Goal: Task Accomplishment & Management: Complete application form

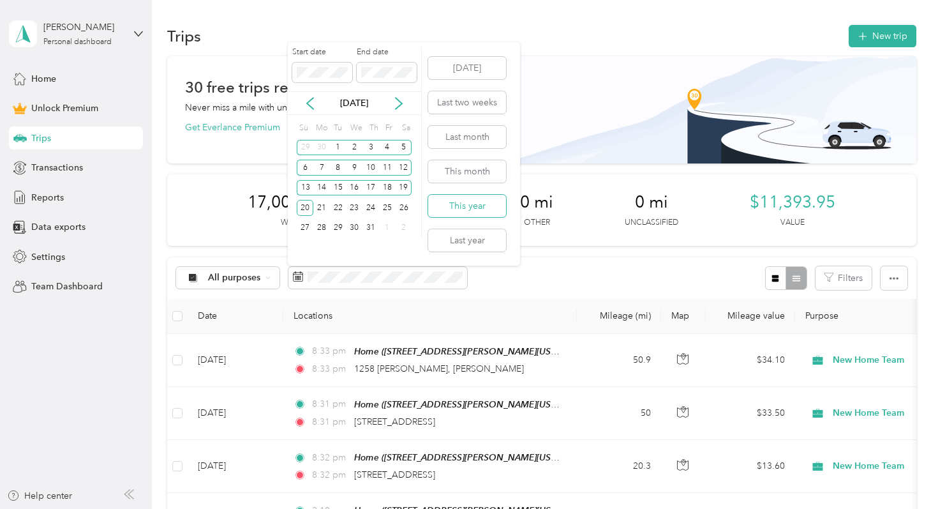
click at [458, 202] on button "This year" at bounding box center [467, 206] width 78 height 22
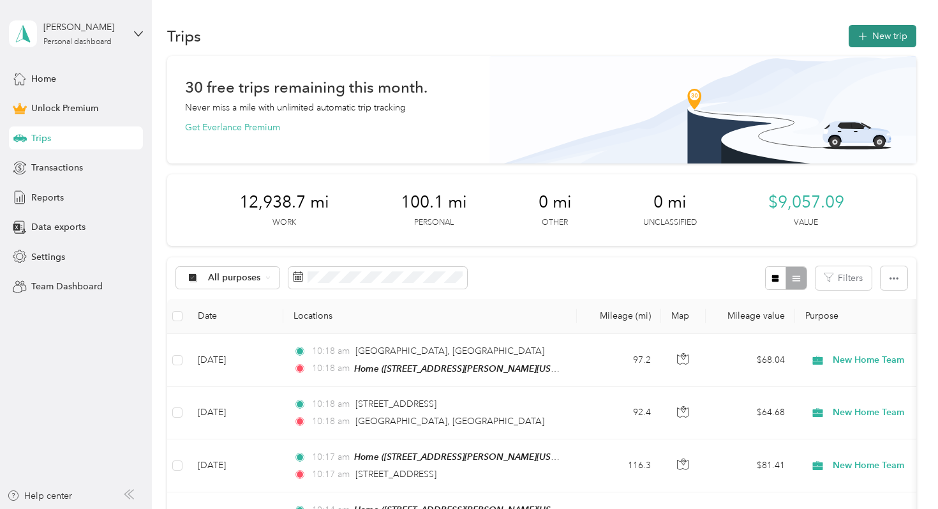
click at [889, 38] on button "New trip" at bounding box center [883, 36] width 68 height 22
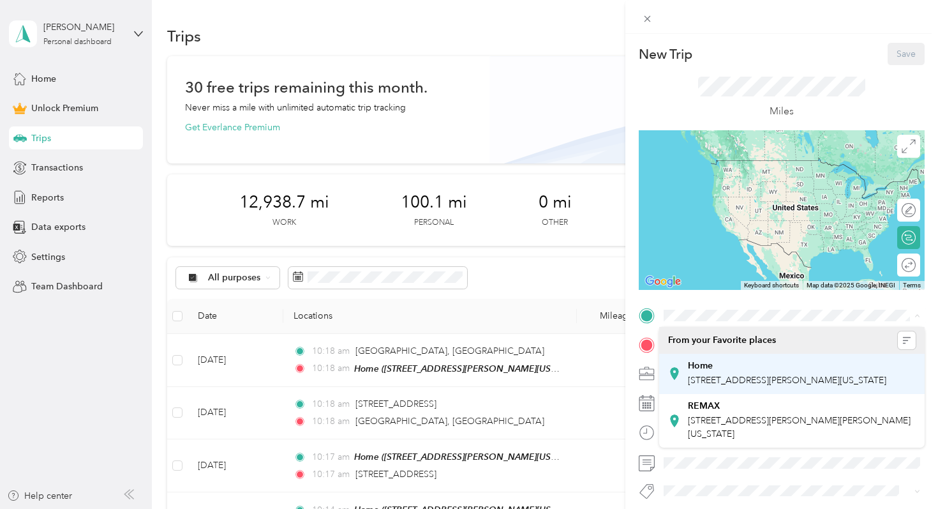
click at [715, 376] on span "[STREET_ADDRESS][PERSON_NAME][US_STATE]" at bounding box center [787, 380] width 198 height 11
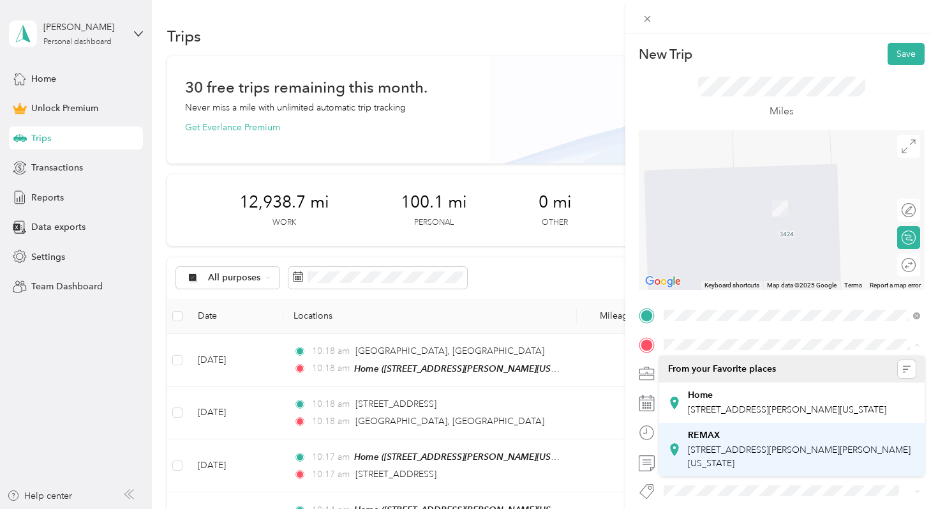
click at [727, 458] on span "[STREET_ADDRESS][PERSON_NAME][PERSON_NAME][US_STATE]" at bounding box center [799, 456] width 223 height 24
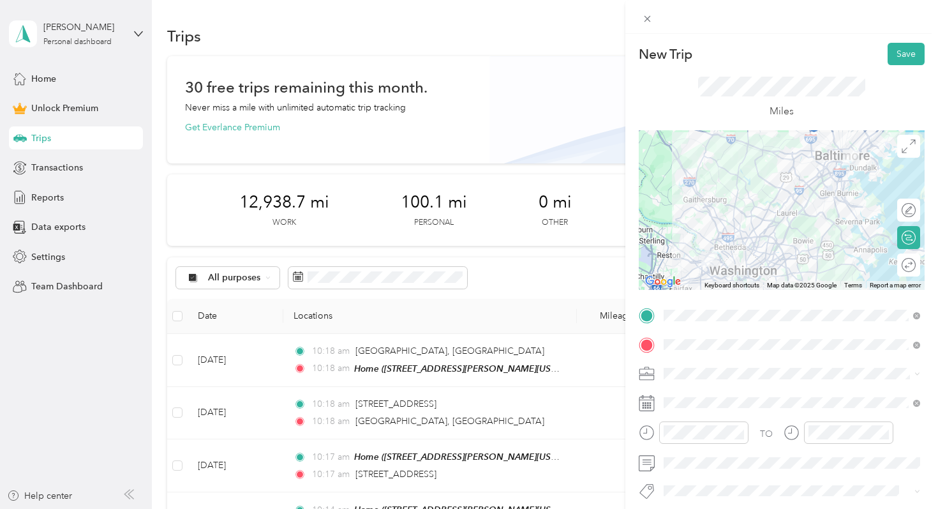
click at [685, 380] on span at bounding box center [791, 373] width 265 height 20
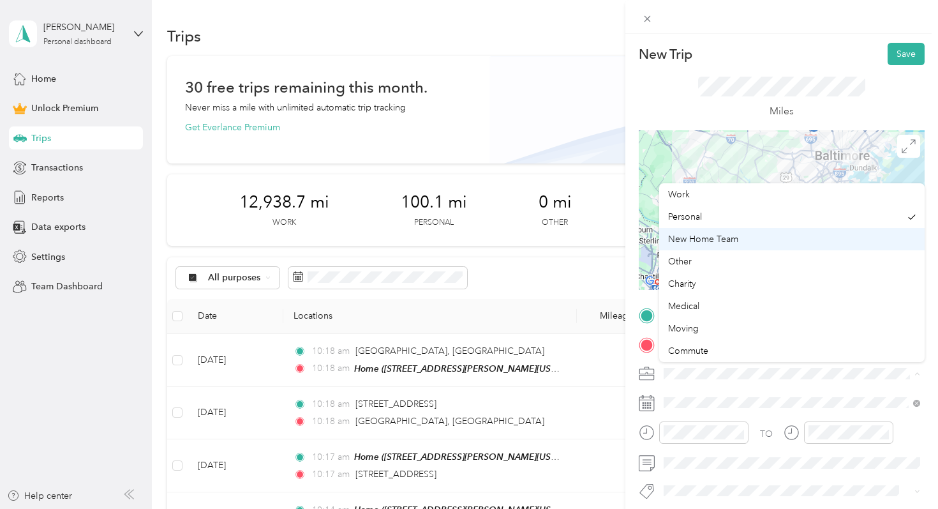
click at [715, 245] on div "New Home Team" at bounding box center [792, 238] width 248 height 13
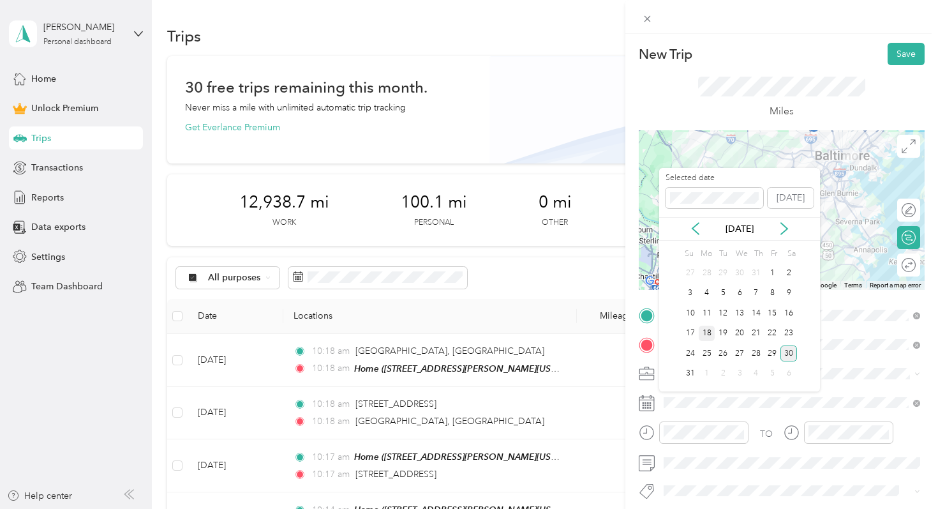
click at [706, 331] on div "18" at bounding box center [707, 333] width 17 height 16
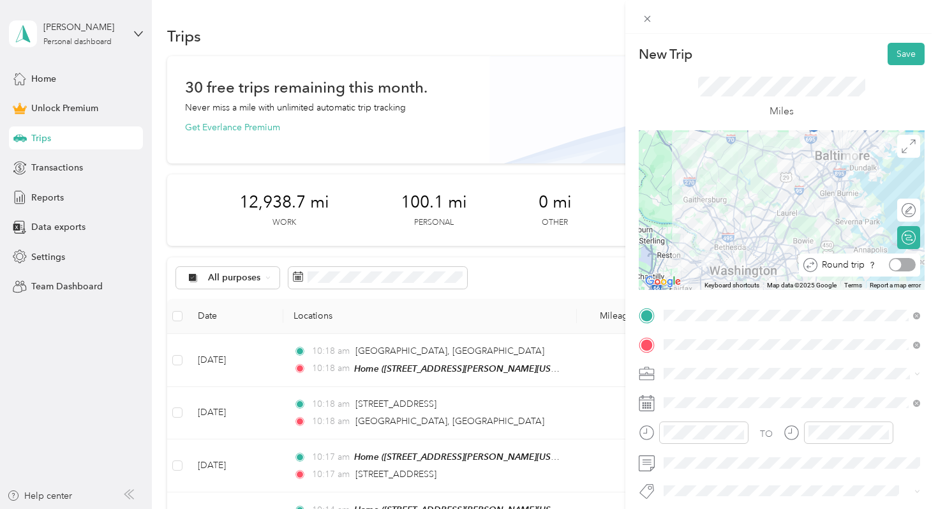
click at [904, 267] on div at bounding box center [902, 264] width 27 height 13
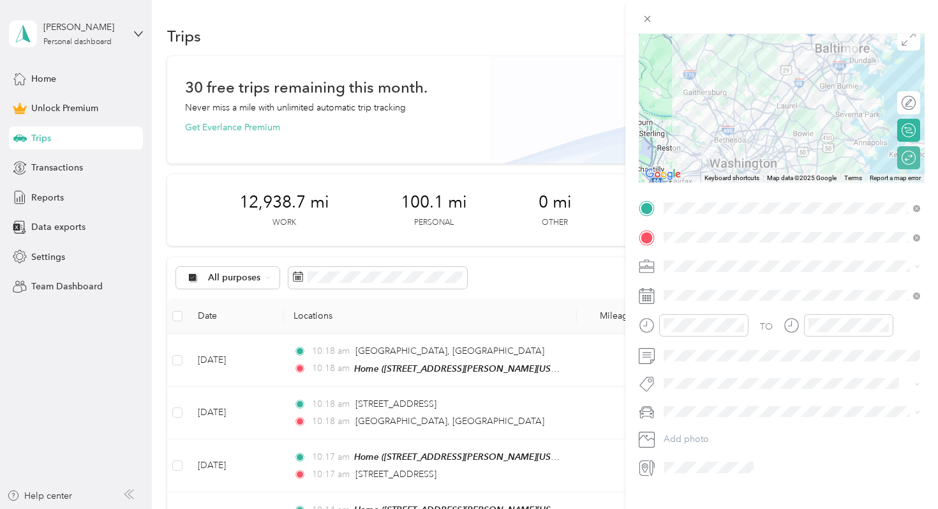
scroll to position [123, 0]
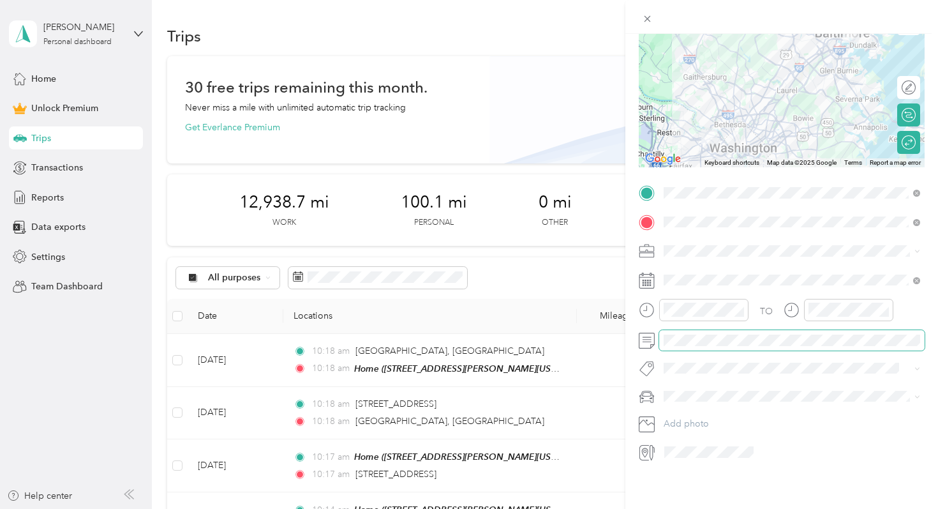
click at [695, 347] on span at bounding box center [791, 340] width 265 height 20
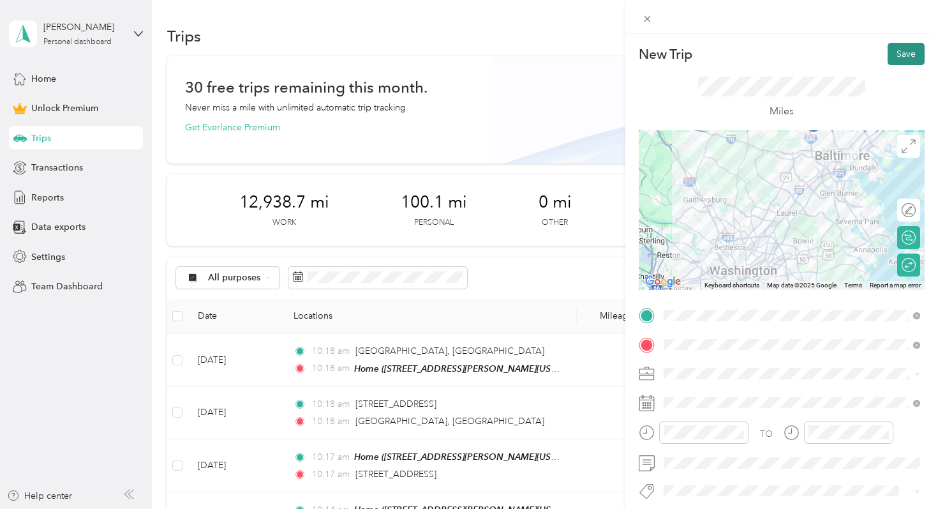
click at [901, 61] on button "Save" at bounding box center [906, 54] width 37 height 22
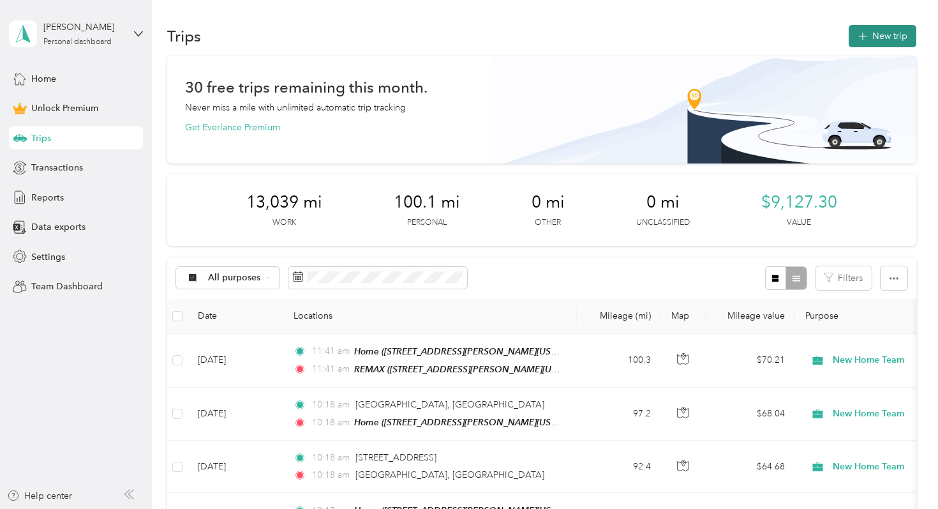
click at [860, 34] on button "New trip" at bounding box center [883, 36] width 68 height 22
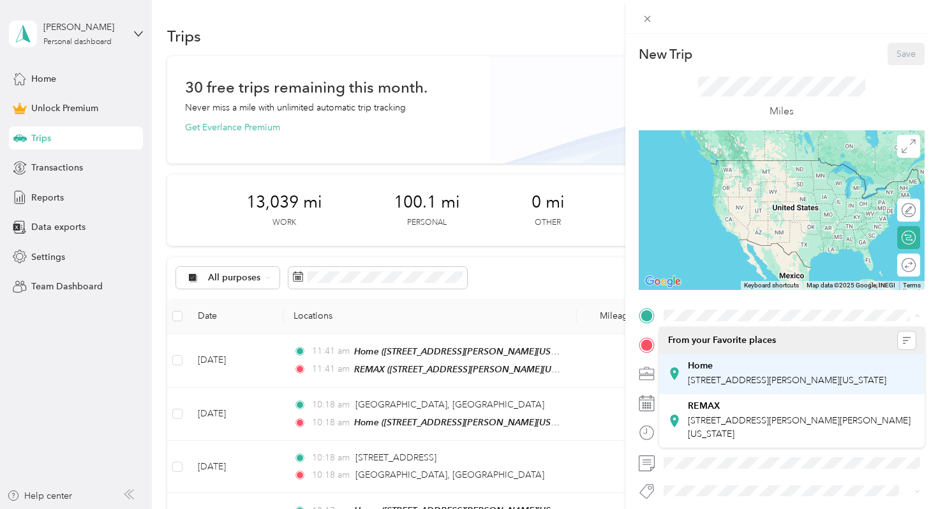
click at [704, 369] on strong "Home" at bounding box center [700, 365] width 25 height 11
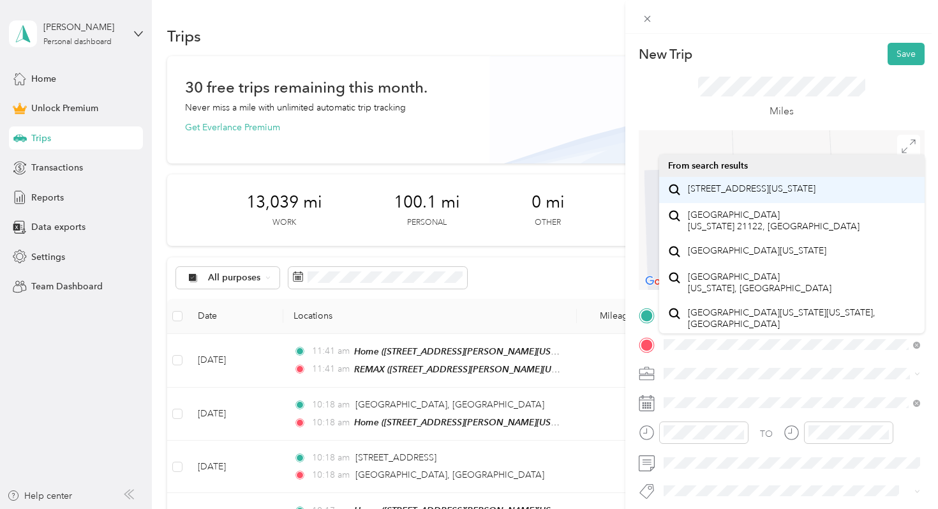
click at [736, 195] on span "[STREET_ADDRESS][US_STATE]" at bounding box center [752, 188] width 128 height 11
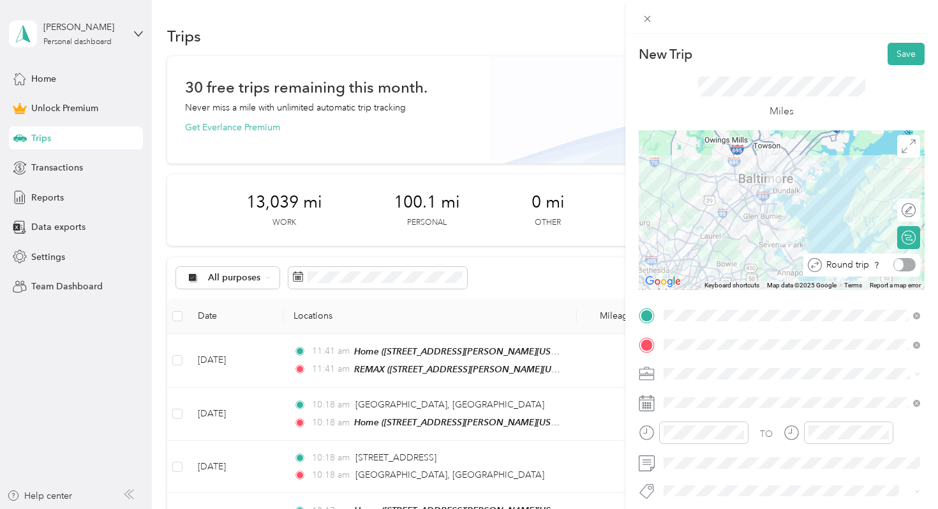
click at [902, 266] on div at bounding box center [904, 264] width 22 height 13
click at [721, 237] on span "New Home Team" at bounding box center [703, 239] width 70 height 11
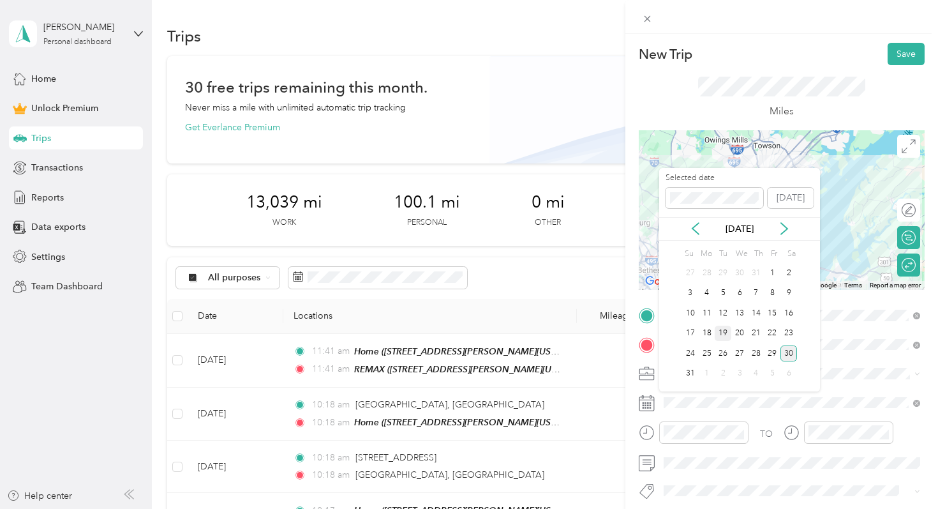
click at [723, 329] on div "19" at bounding box center [723, 333] width 17 height 16
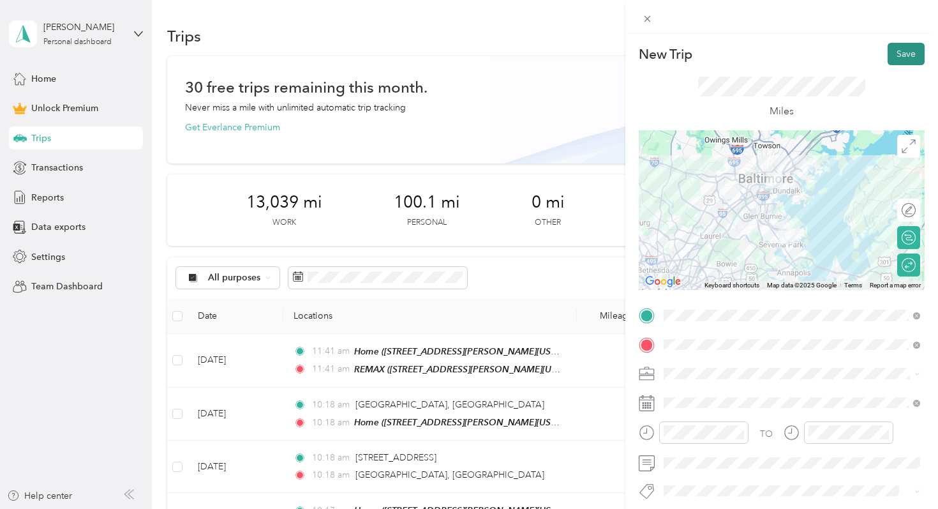
click at [903, 49] on button "Save" at bounding box center [906, 54] width 37 height 22
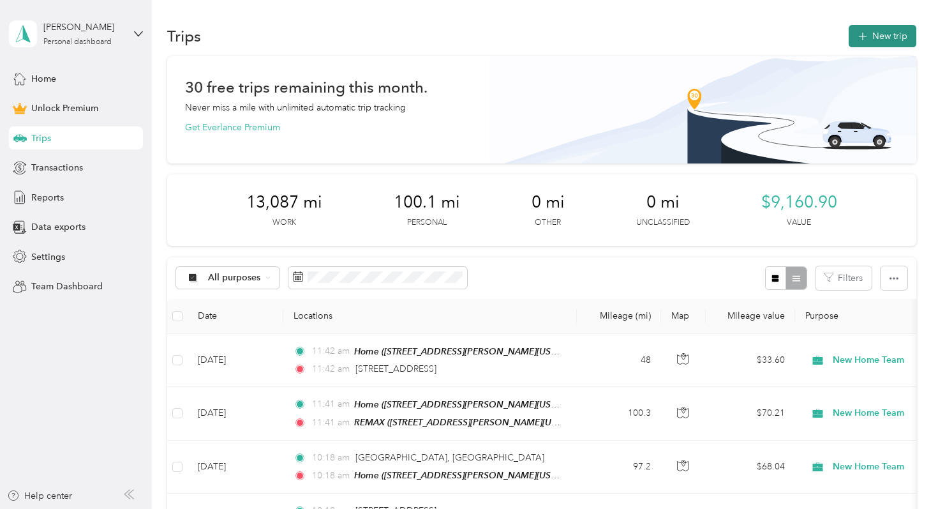
click at [875, 33] on button "New trip" at bounding box center [883, 36] width 68 height 22
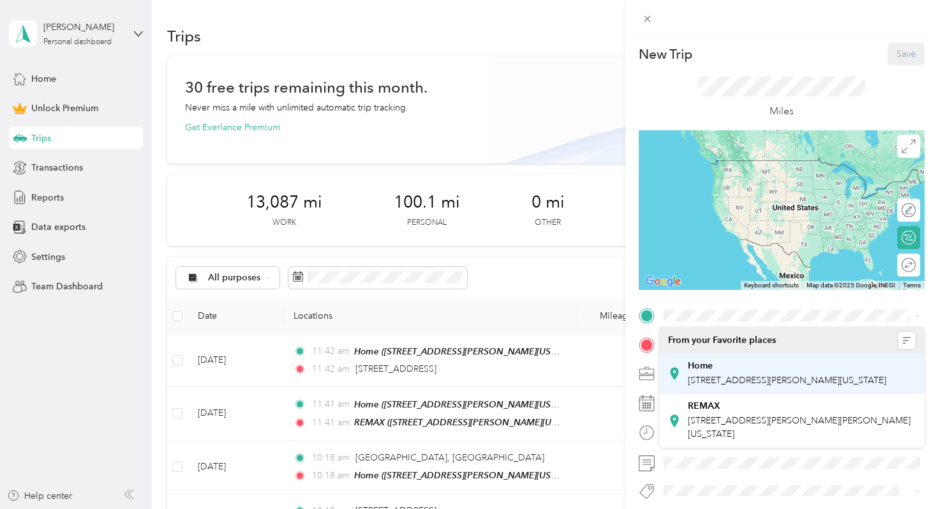
click at [702, 367] on strong "Home" at bounding box center [700, 365] width 25 height 11
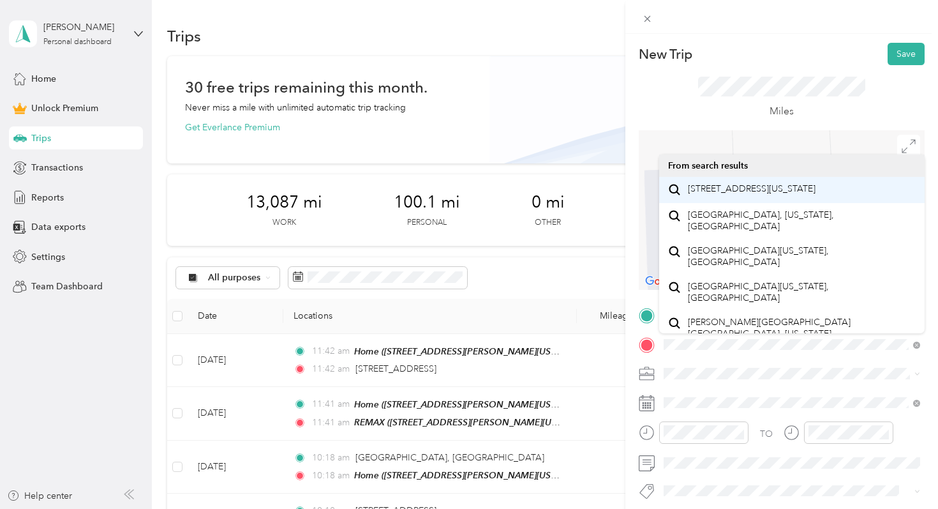
click at [734, 195] on span "[STREET_ADDRESS][US_STATE]" at bounding box center [752, 188] width 128 height 11
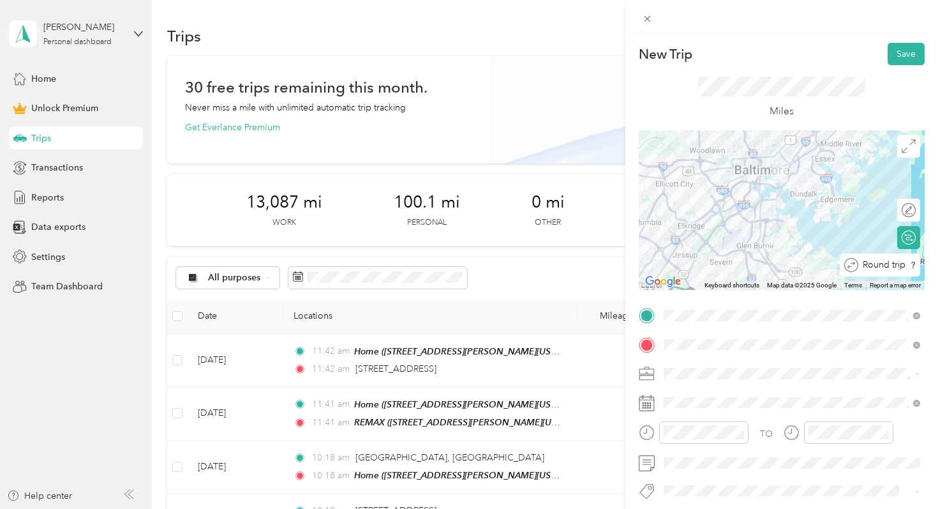
click at [930, 267] on div at bounding box center [930, 264] width 0 height 13
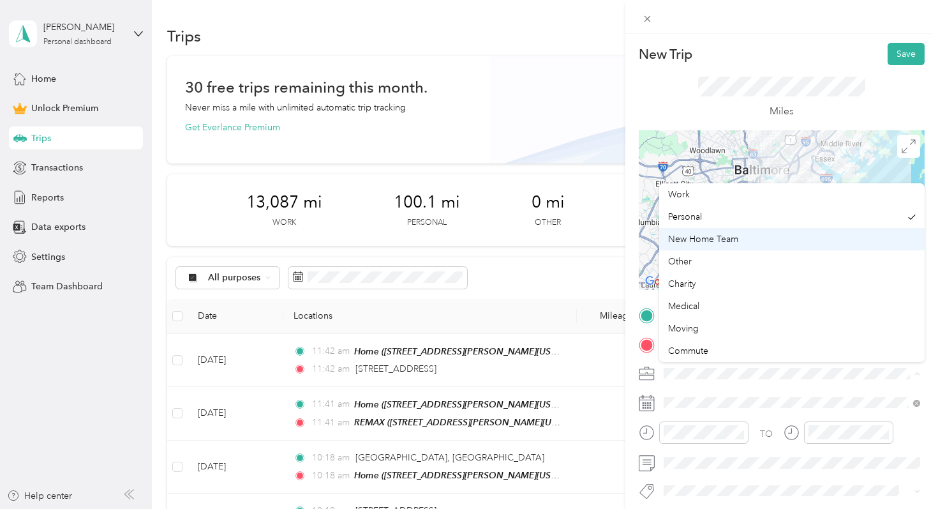
click at [717, 239] on span "New Home Team" at bounding box center [703, 239] width 70 height 11
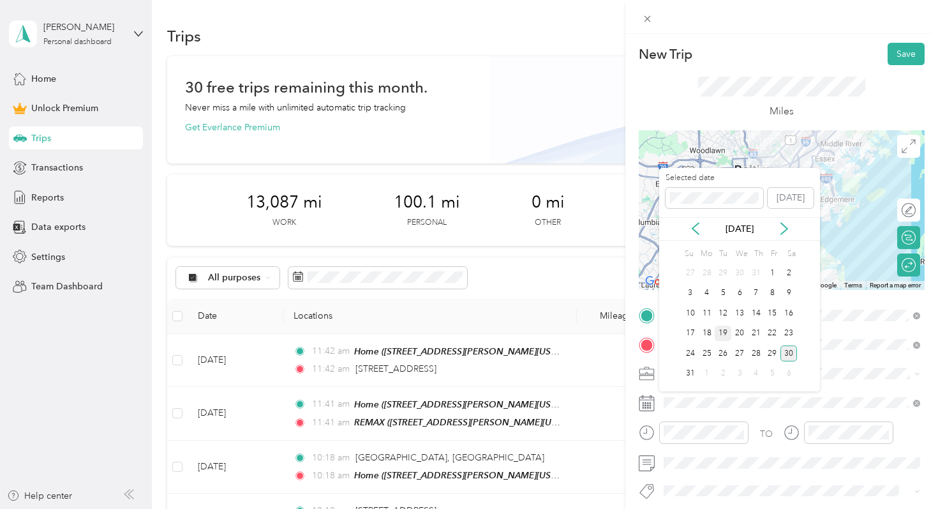
click at [725, 334] on div "19" at bounding box center [723, 333] width 17 height 16
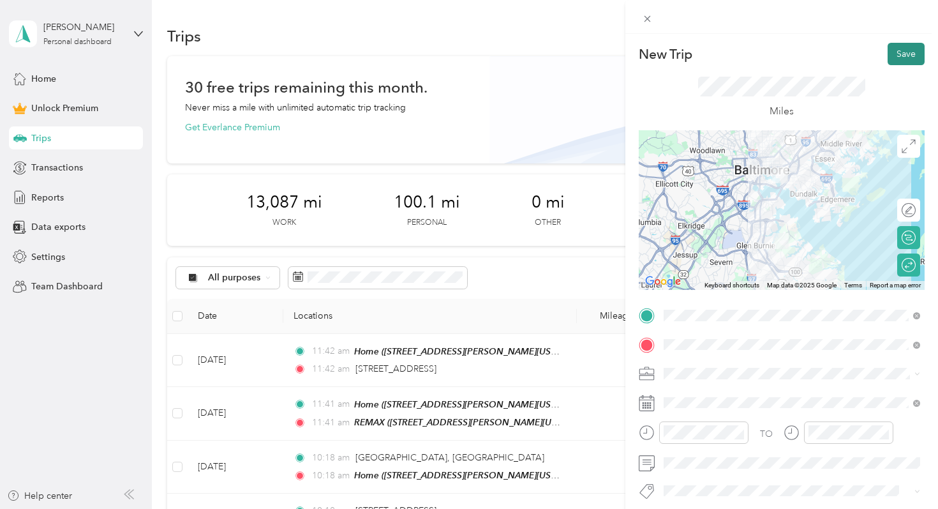
click at [898, 59] on button "Save" at bounding box center [906, 54] width 37 height 22
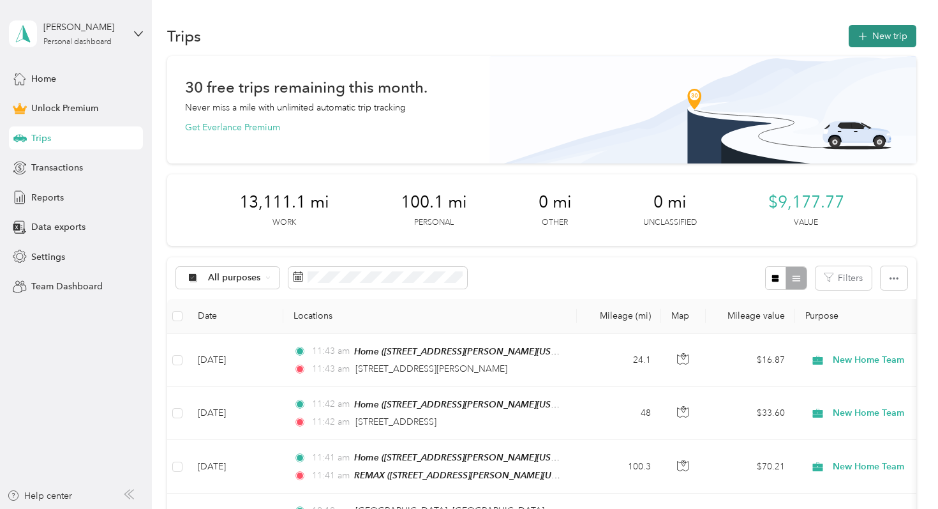
click at [863, 34] on icon "button" at bounding box center [862, 36] width 15 height 15
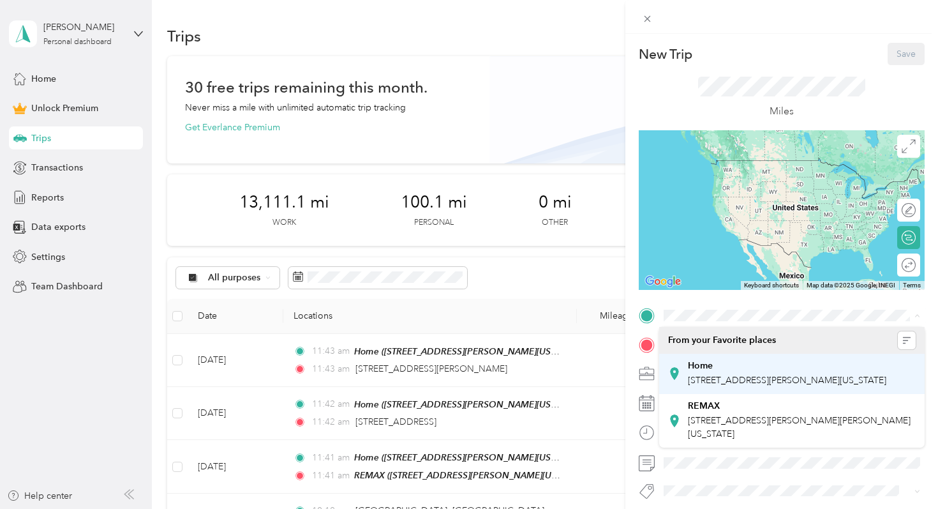
click at [699, 358] on div "Home [STREET_ADDRESS][PERSON_NAME][US_STATE]" at bounding box center [792, 373] width 248 height 31
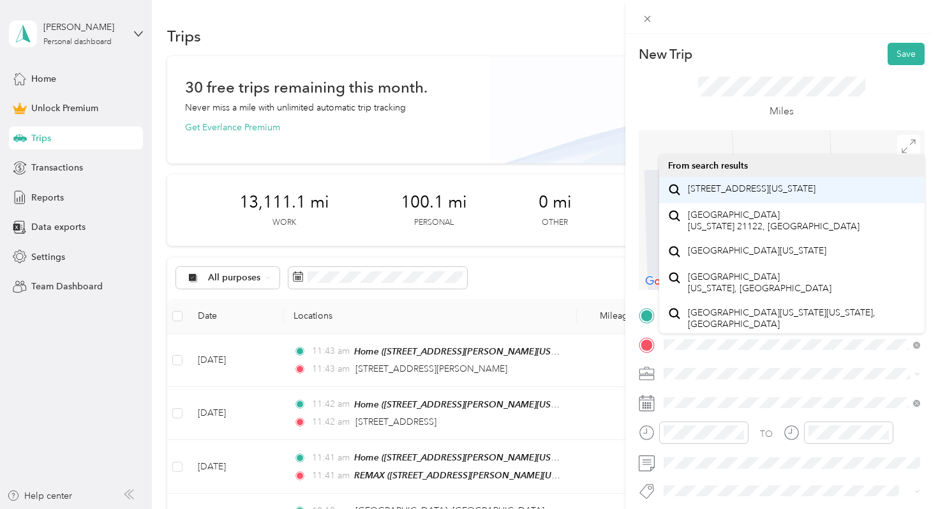
click at [722, 195] on span "[STREET_ADDRESS][US_STATE]" at bounding box center [752, 188] width 128 height 11
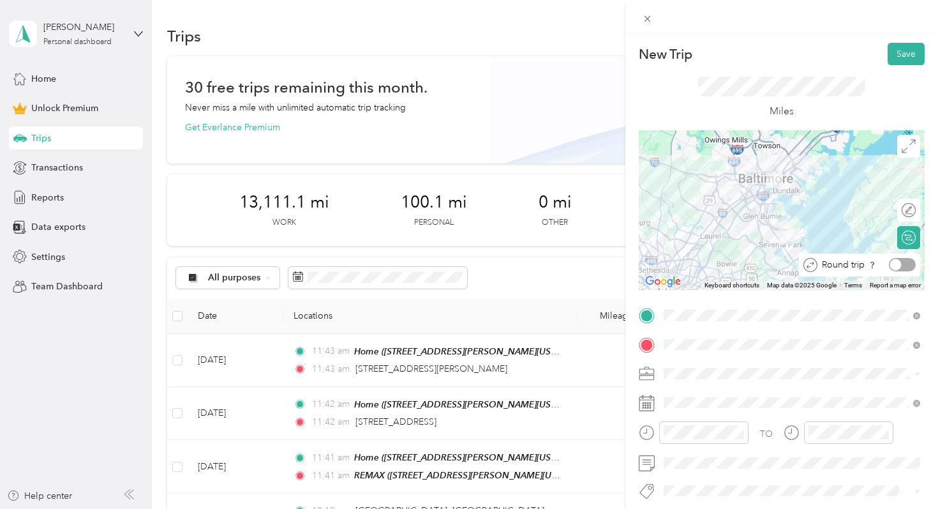
click at [904, 267] on div at bounding box center [902, 264] width 27 height 13
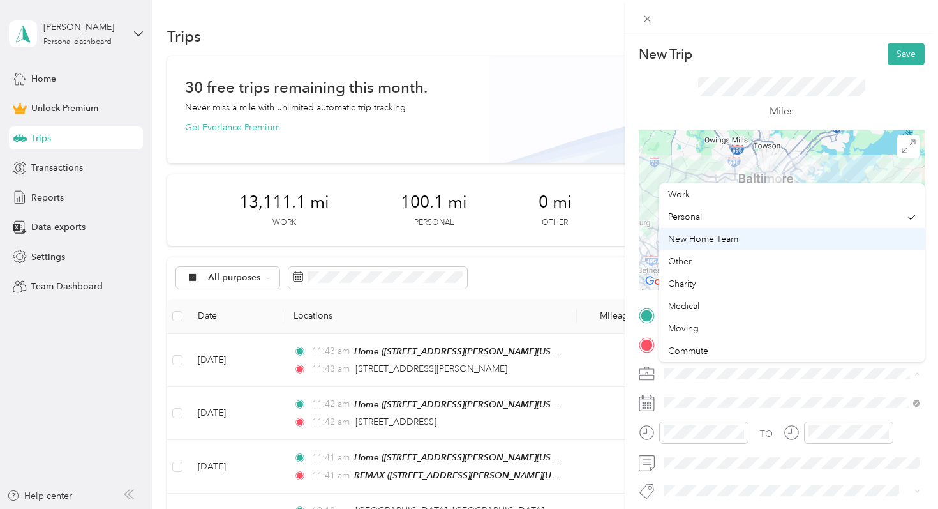
click at [726, 237] on span "New Home Team" at bounding box center [703, 239] width 70 height 11
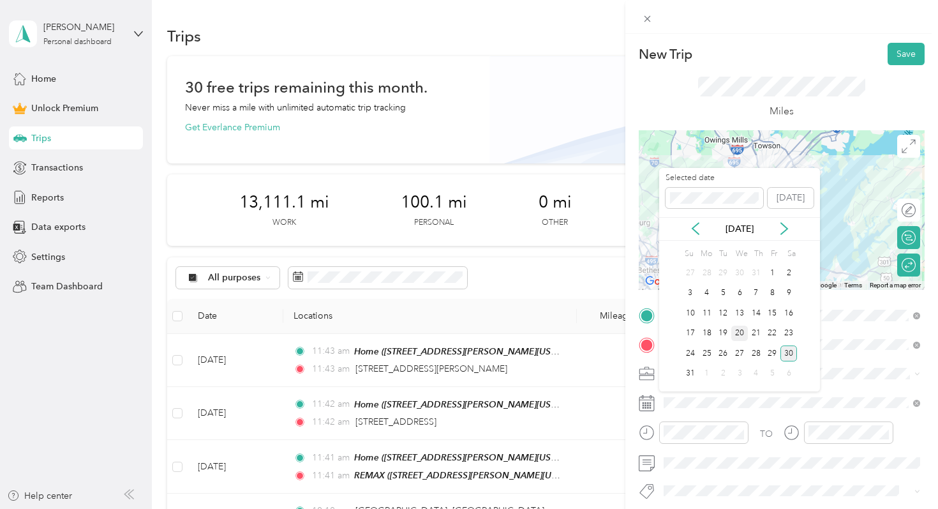
click at [738, 329] on div "20" at bounding box center [739, 333] width 17 height 16
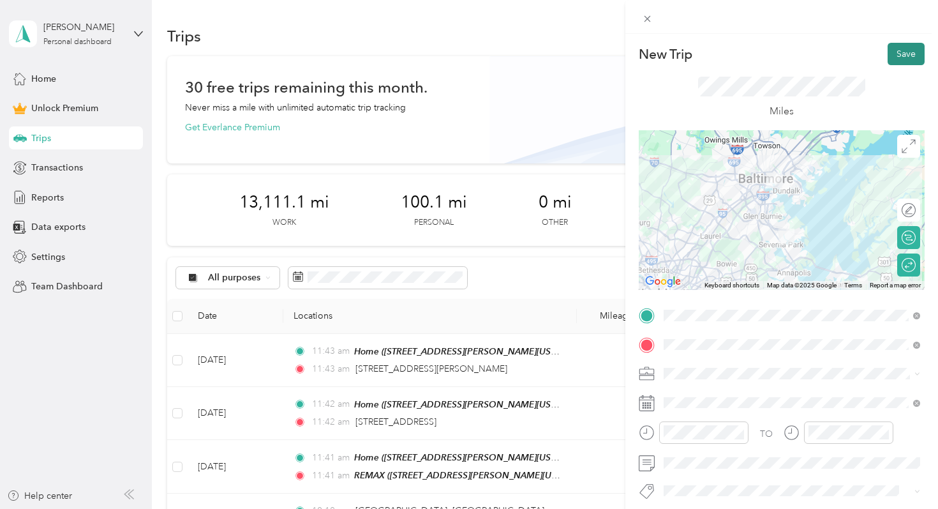
click at [900, 55] on button "Save" at bounding box center [906, 54] width 37 height 22
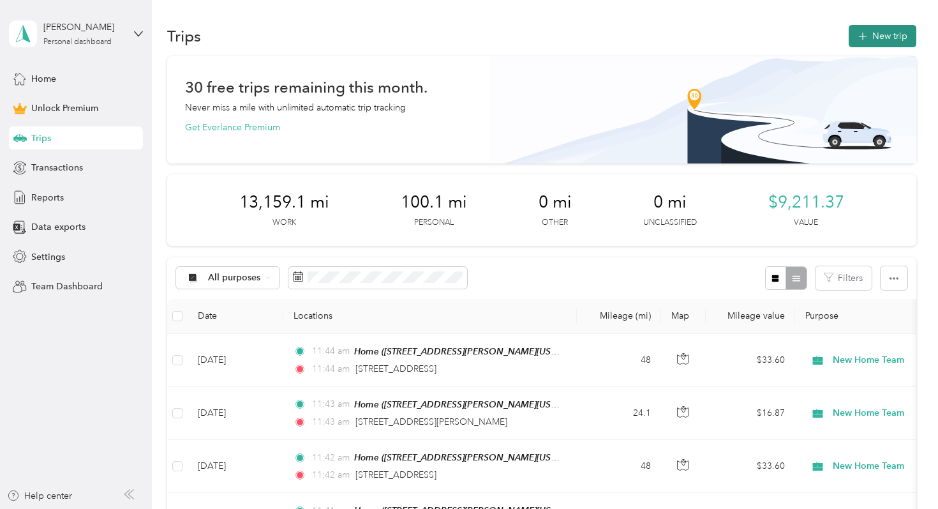
click at [860, 33] on button "New trip" at bounding box center [883, 36] width 68 height 22
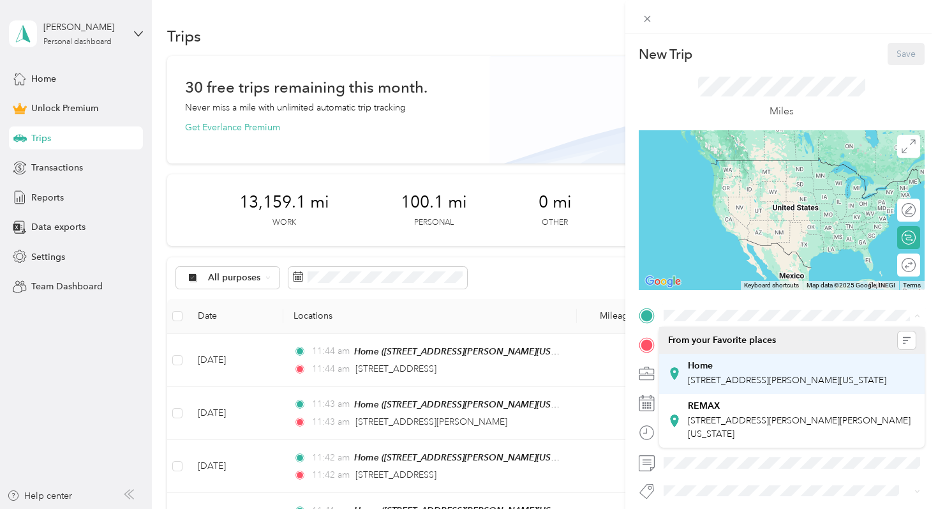
click at [698, 376] on span "[STREET_ADDRESS][PERSON_NAME][US_STATE]" at bounding box center [787, 380] width 198 height 11
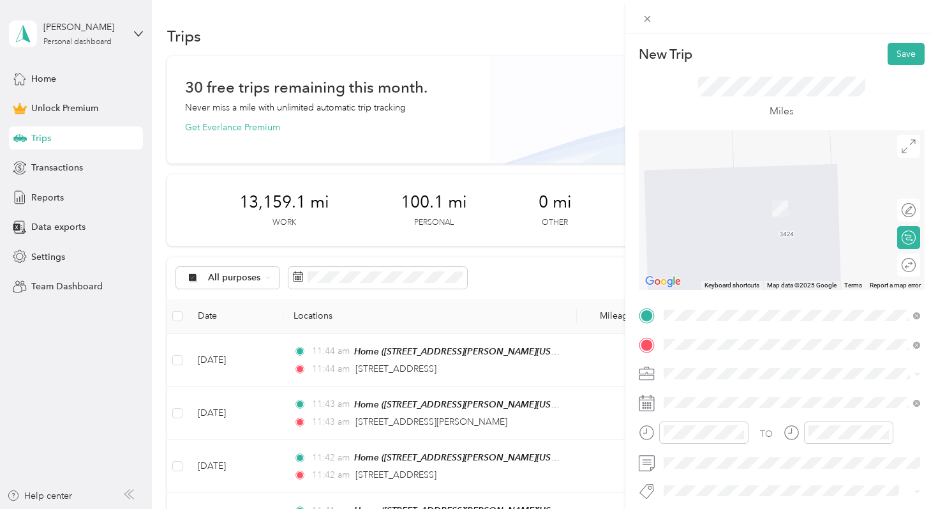
click at [743, 208] on span "[STREET_ADDRESS][US_STATE]" at bounding box center [752, 202] width 128 height 11
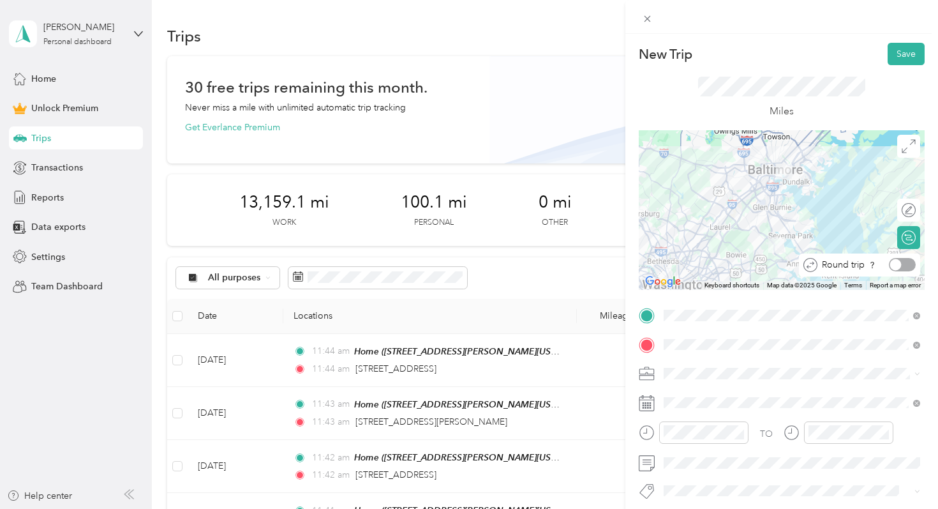
click at [903, 264] on div at bounding box center [902, 264] width 27 height 13
click at [687, 378] on span at bounding box center [791, 373] width 265 height 20
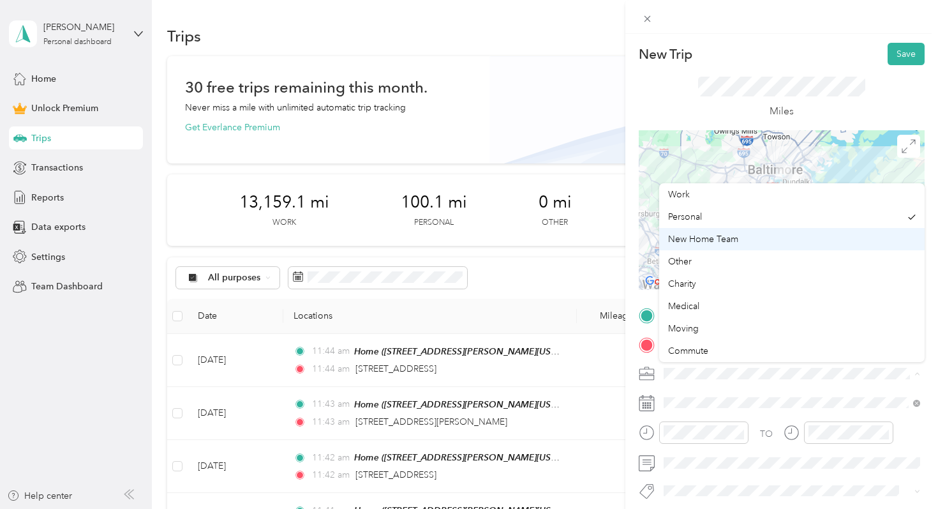
click at [743, 237] on div "New Home Team" at bounding box center [792, 238] width 248 height 13
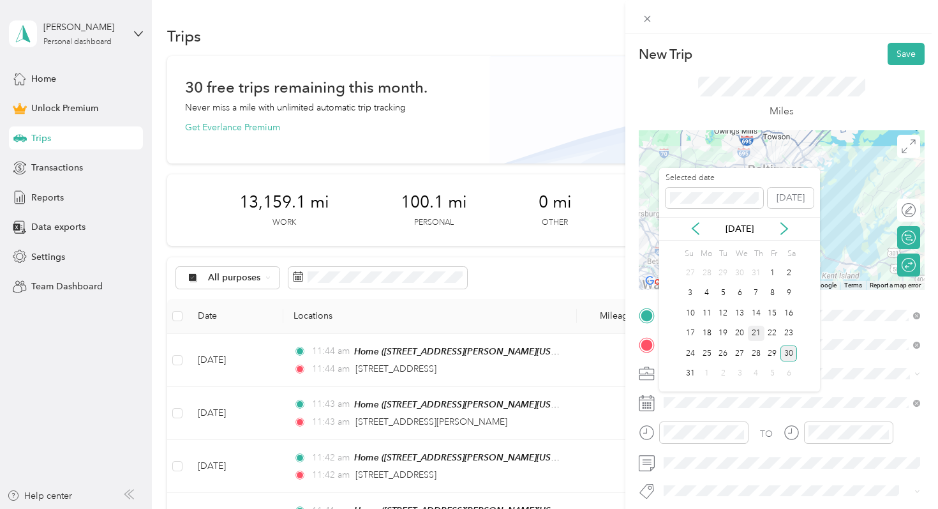
click at [757, 335] on div "21" at bounding box center [756, 333] width 17 height 16
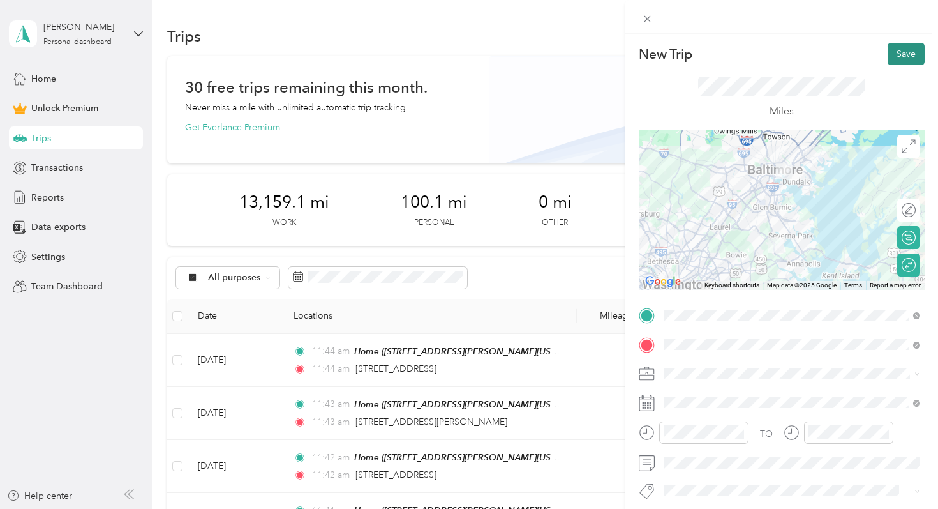
click at [900, 61] on button "Save" at bounding box center [906, 54] width 37 height 22
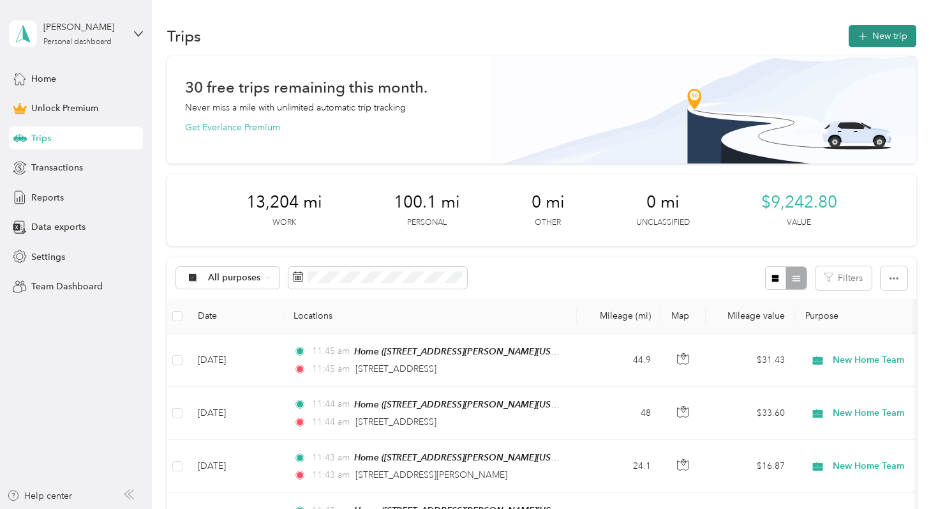
click at [881, 41] on button "New trip" at bounding box center [883, 36] width 68 height 22
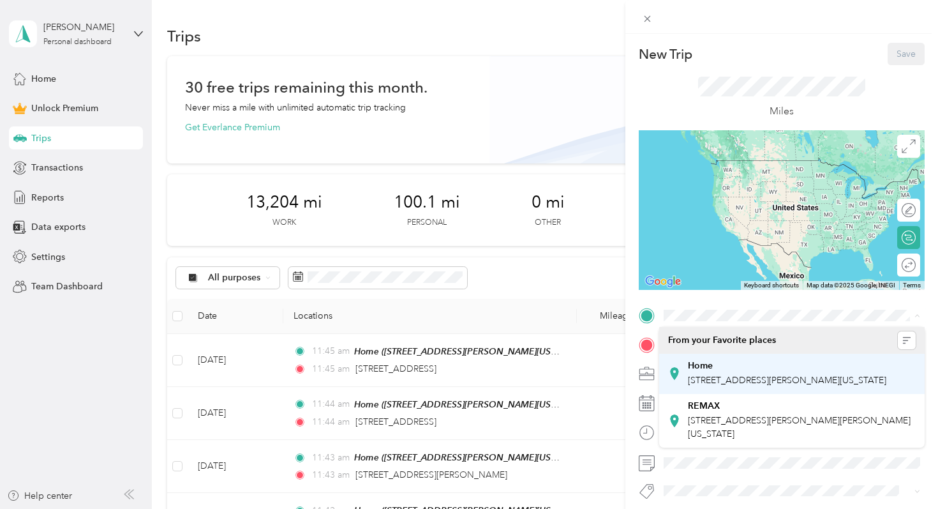
click at [717, 355] on li "Home [STREET_ADDRESS][PERSON_NAME][US_STATE]" at bounding box center [791, 374] width 265 height 40
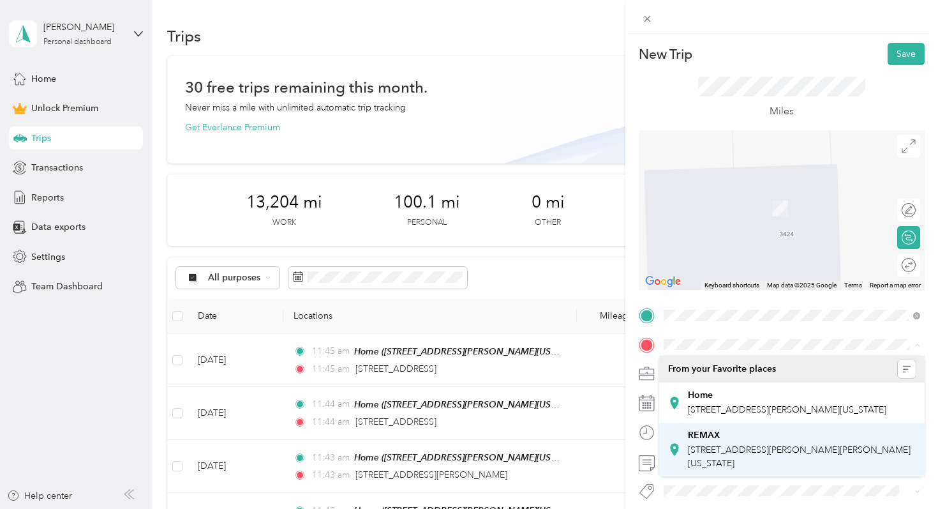
click at [724, 467] on span "[STREET_ADDRESS][PERSON_NAME][PERSON_NAME][US_STATE]" at bounding box center [799, 456] width 223 height 24
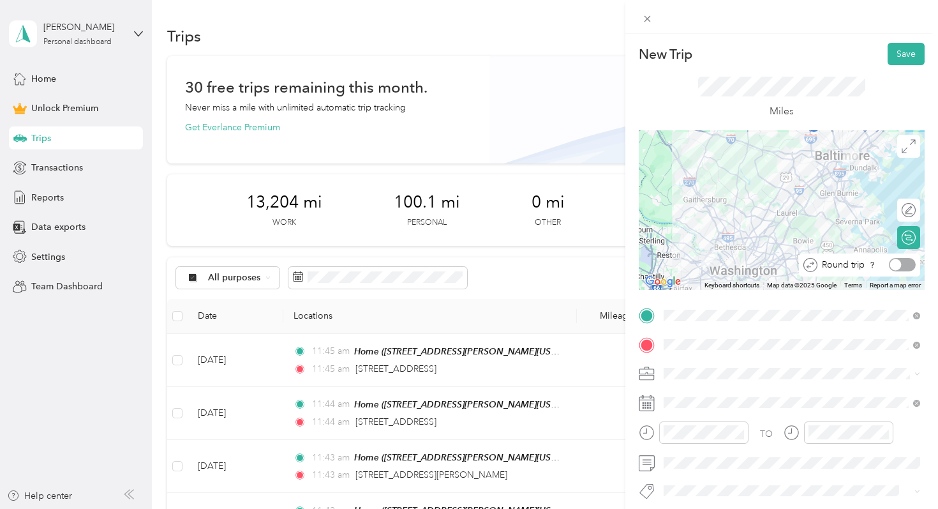
click at [904, 262] on div at bounding box center [902, 264] width 27 height 13
click at [722, 237] on span "New Home Team" at bounding box center [703, 239] width 70 height 11
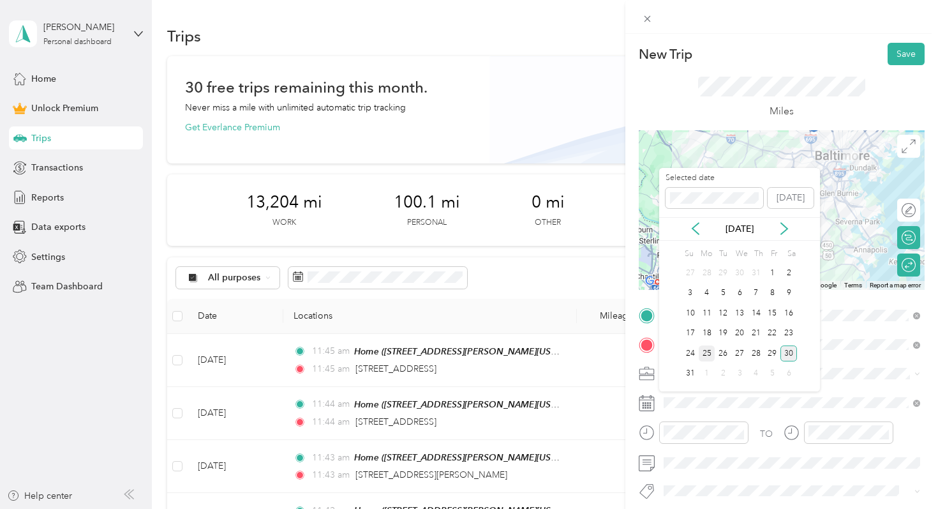
click at [711, 354] on div "25" at bounding box center [707, 353] width 17 height 16
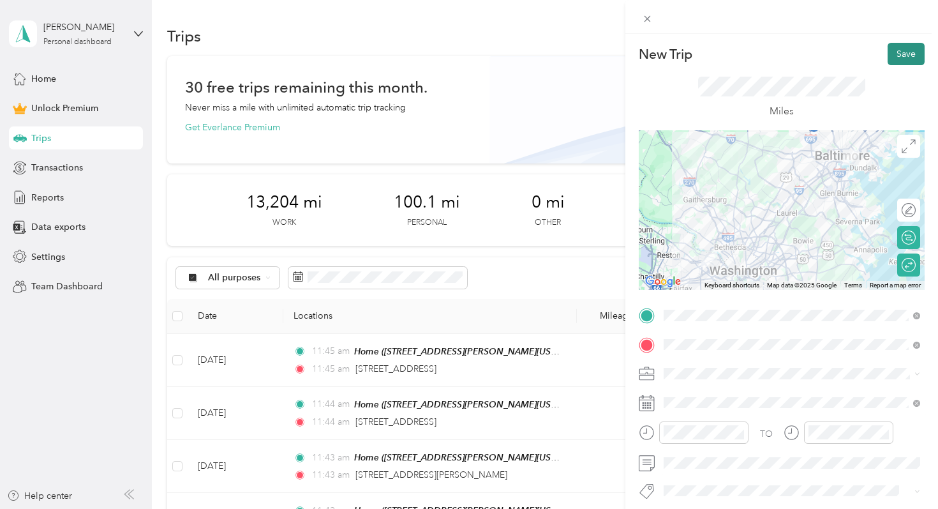
click at [906, 59] on button "Save" at bounding box center [906, 54] width 37 height 22
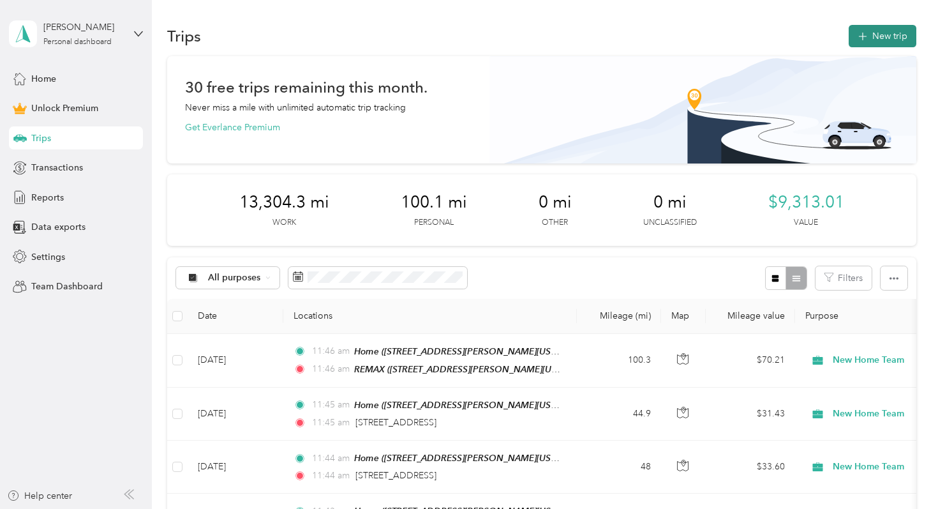
click at [877, 36] on button "New trip" at bounding box center [883, 36] width 68 height 22
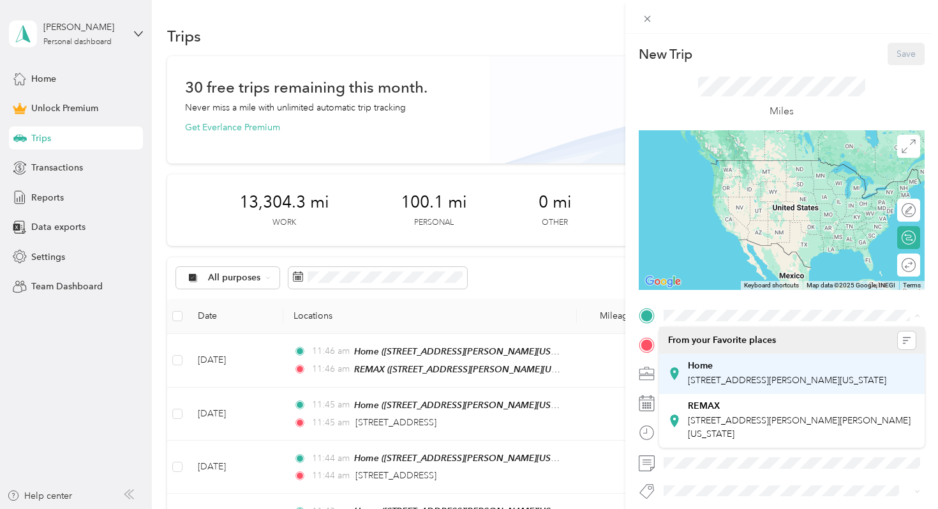
click at [695, 370] on strong "Home" at bounding box center [700, 365] width 25 height 11
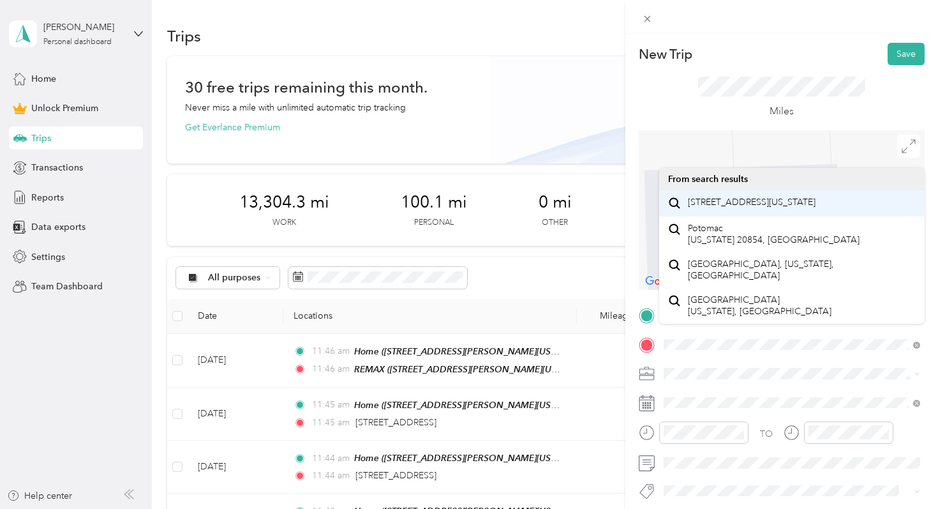
click at [731, 208] on span "[STREET_ADDRESS][US_STATE]" at bounding box center [752, 202] width 128 height 11
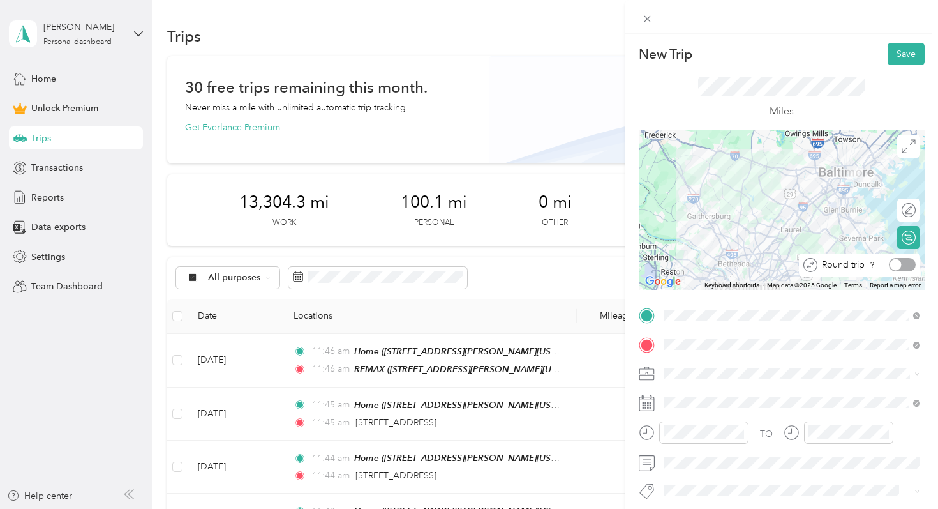
click at [902, 262] on div at bounding box center [902, 264] width 27 height 13
click at [730, 238] on span "New Home Team" at bounding box center [703, 239] width 70 height 11
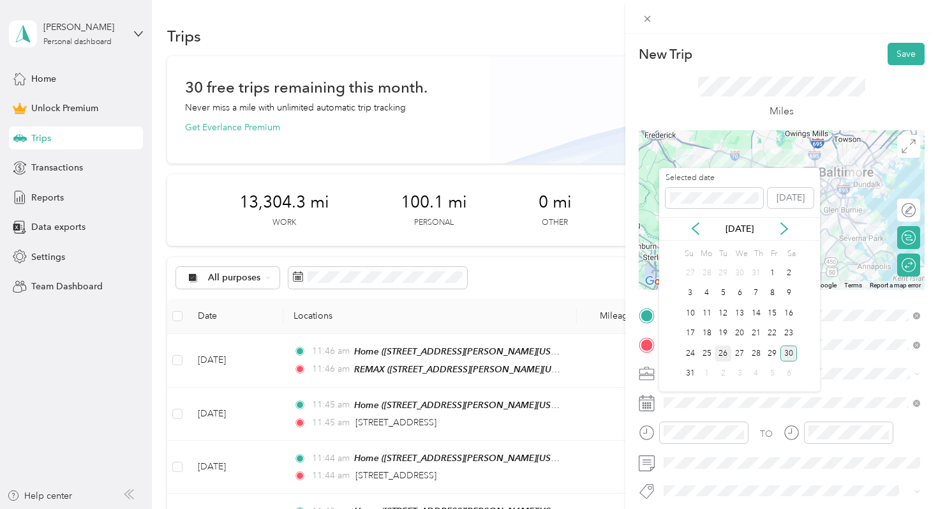
click at [726, 355] on div "26" at bounding box center [723, 353] width 17 height 16
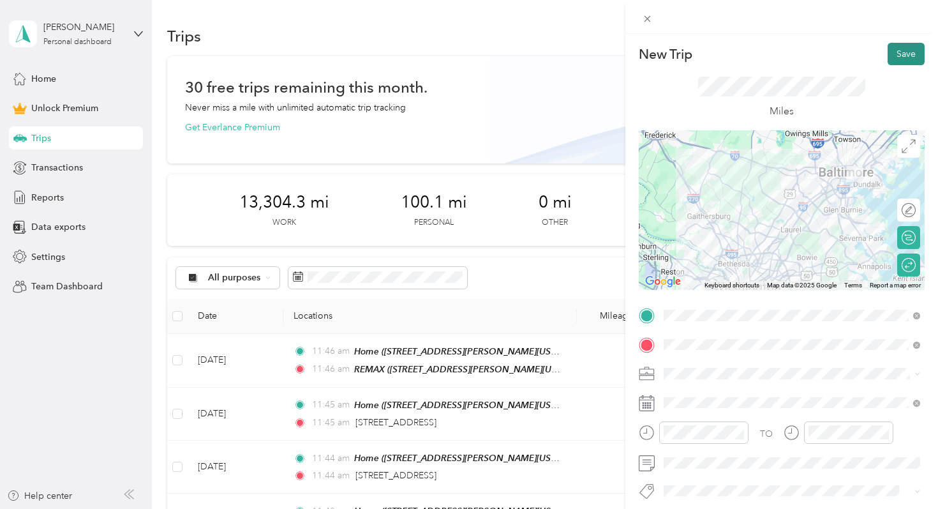
click at [901, 57] on button "Save" at bounding box center [906, 54] width 37 height 22
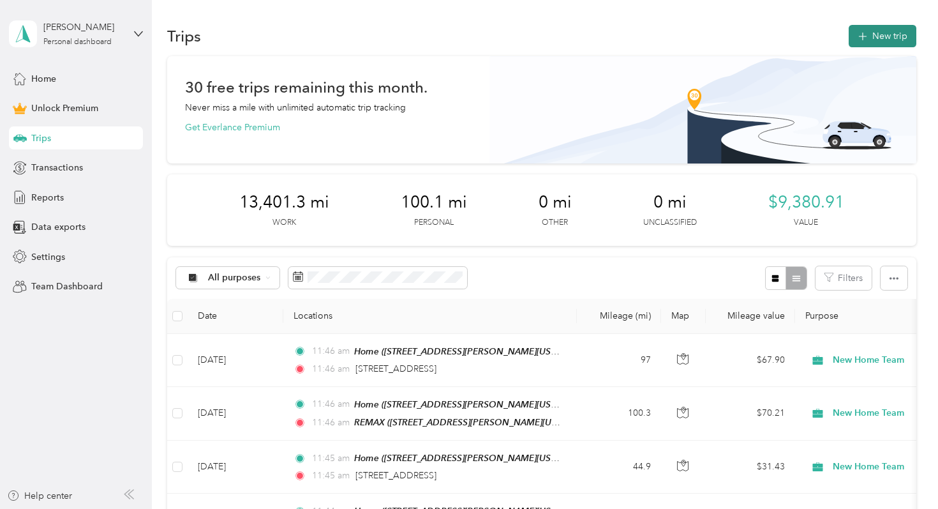
click at [879, 37] on button "New trip" at bounding box center [883, 36] width 68 height 22
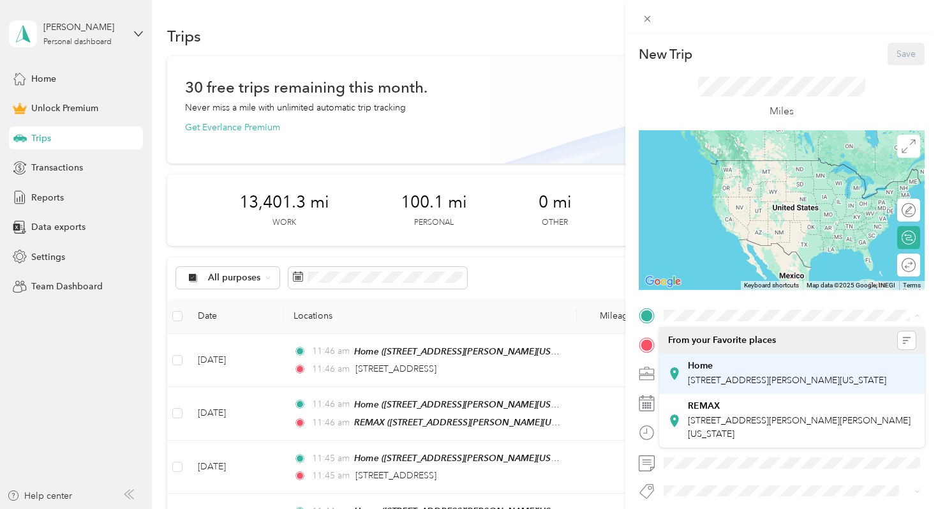
click at [708, 369] on strong "Home" at bounding box center [700, 365] width 25 height 11
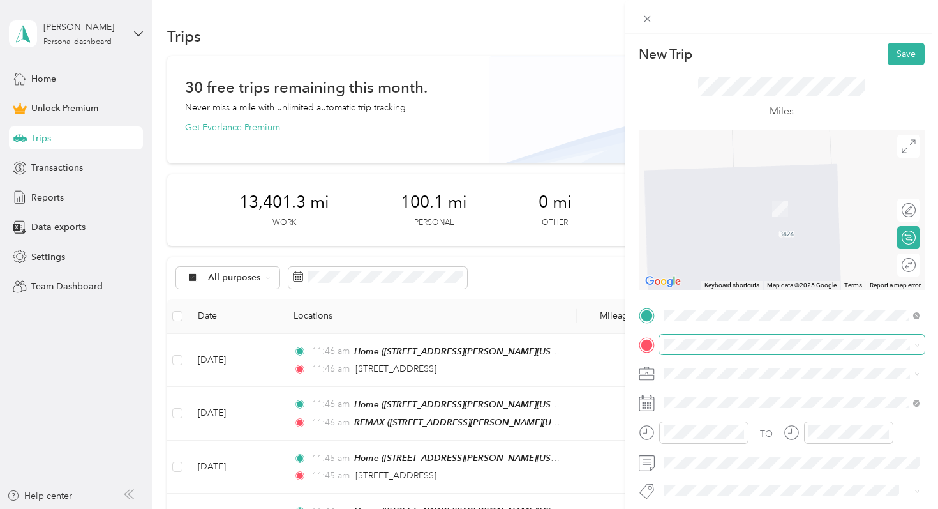
click at [692, 508] on div "New Trip Save This trip cannot be edited because it is either under review, app…" at bounding box center [466, 509] width 932 height 0
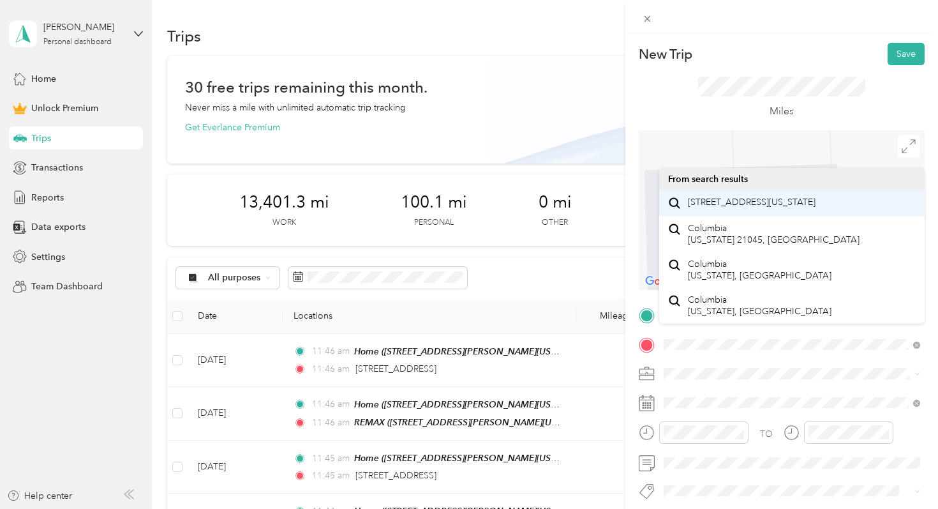
click at [731, 212] on div "[STREET_ADDRESS][US_STATE]" at bounding box center [792, 203] width 248 height 17
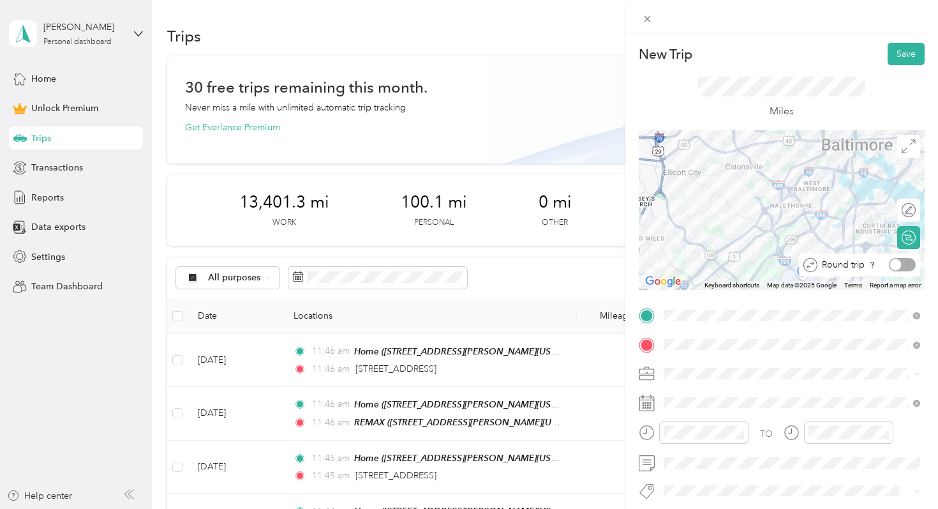
click at [907, 267] on div at bounding box center [902, 264] width 27 height 13
click at [739, 239] on div "New Home Team" at bounding box center [792, 238] width 248 height 13
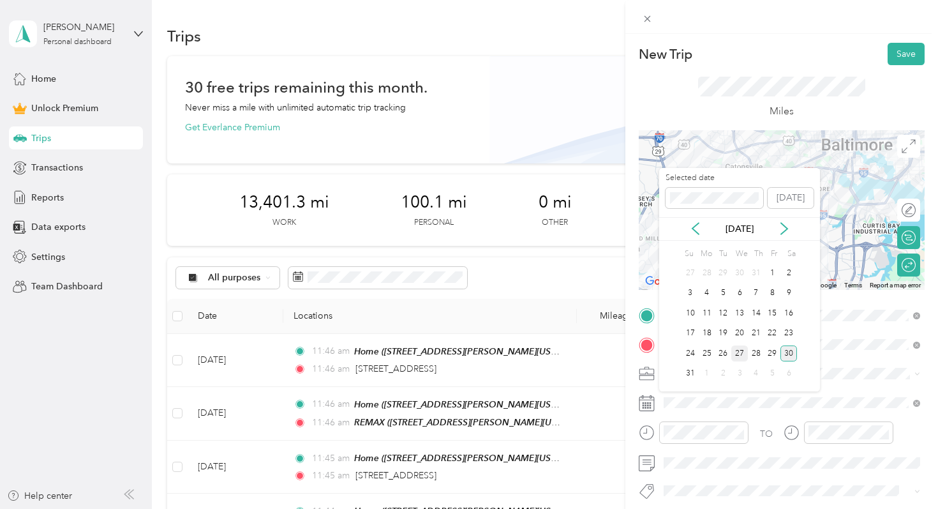
click at [738, 352] on div "27" at bounding box center [739, 353] width 17 height 16
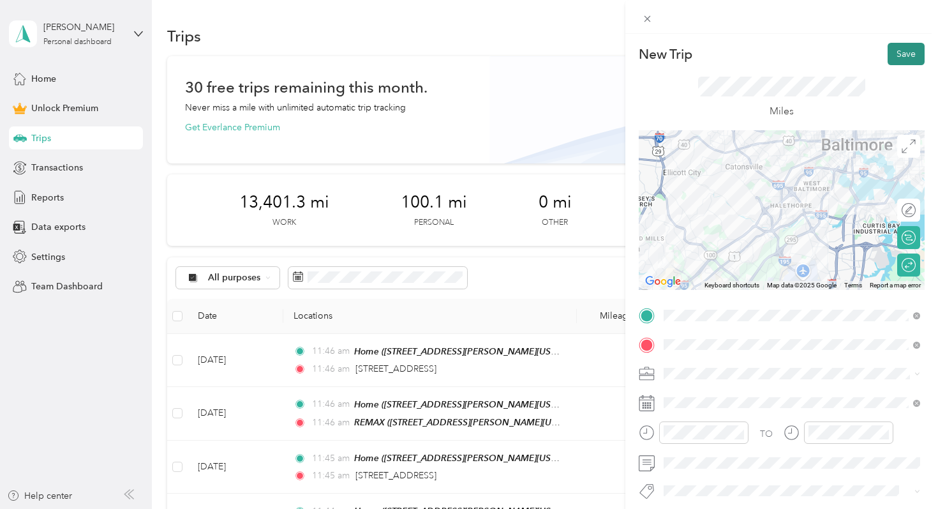
click at [911, 57] on button "Save" at bounding box center [906, 54] width 37 height 22
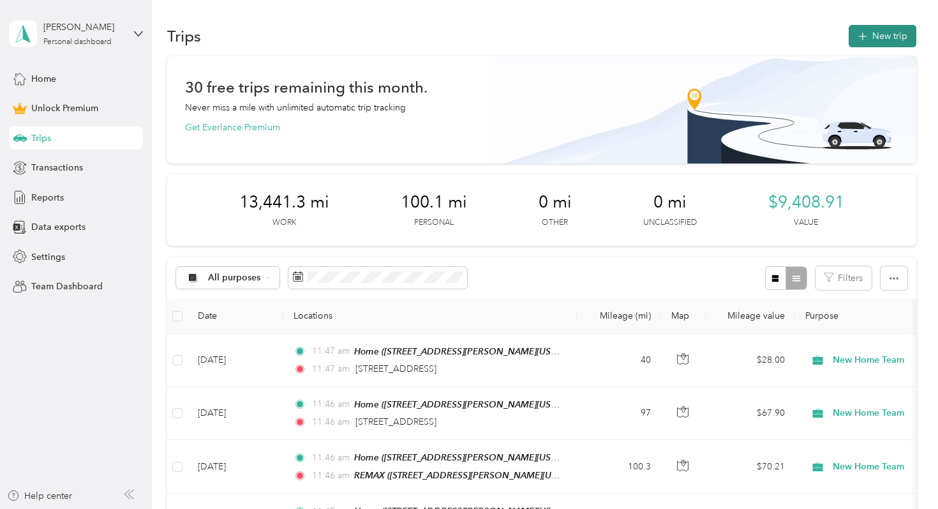
click at [879, 31] on button "New trip" at bounding box center [883, 36] width 68 height 22
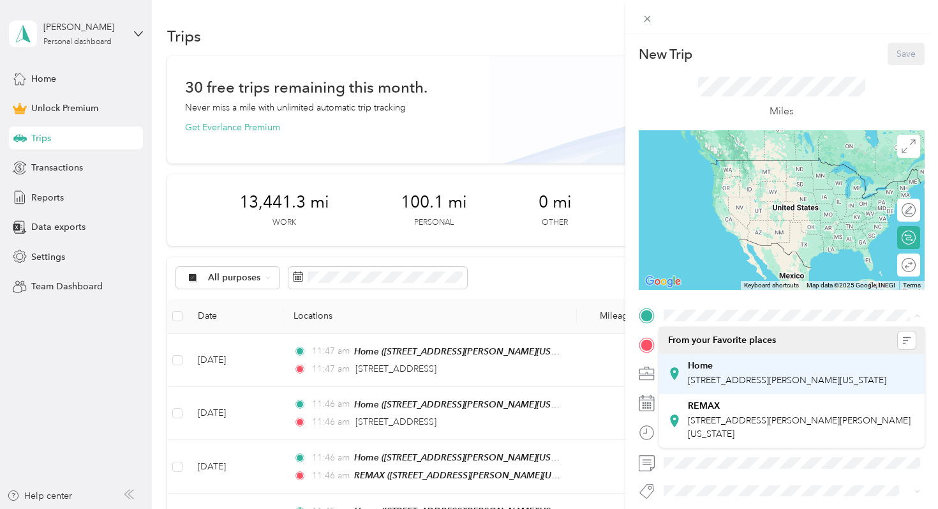
click at [707, 372] on div "Home [STREET_ADDRESS][PERSON_NAME][US_STATE]" at bounding box center [787, 373] width 198 height 27
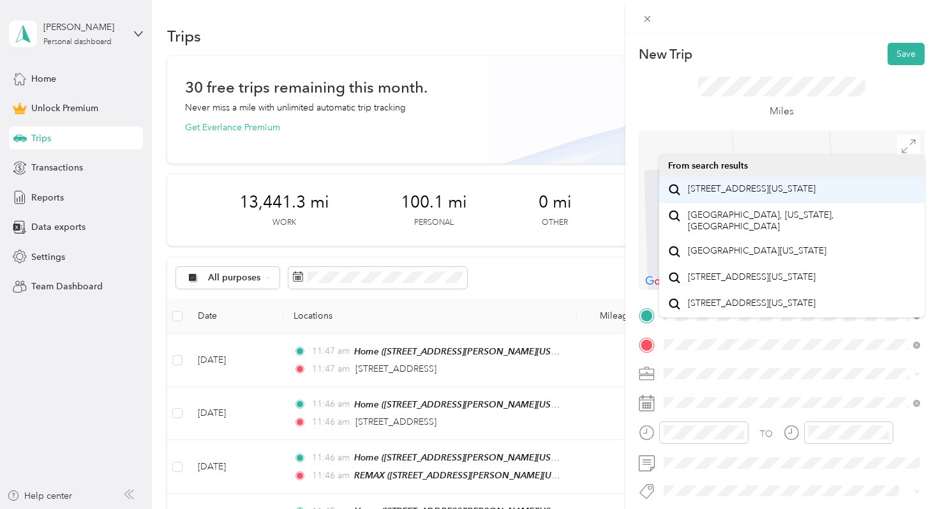
click at [730, 195] on span "[STREET_ADDRESS][US_STATE]" at bounding box center [752, 188] width 128 height 11
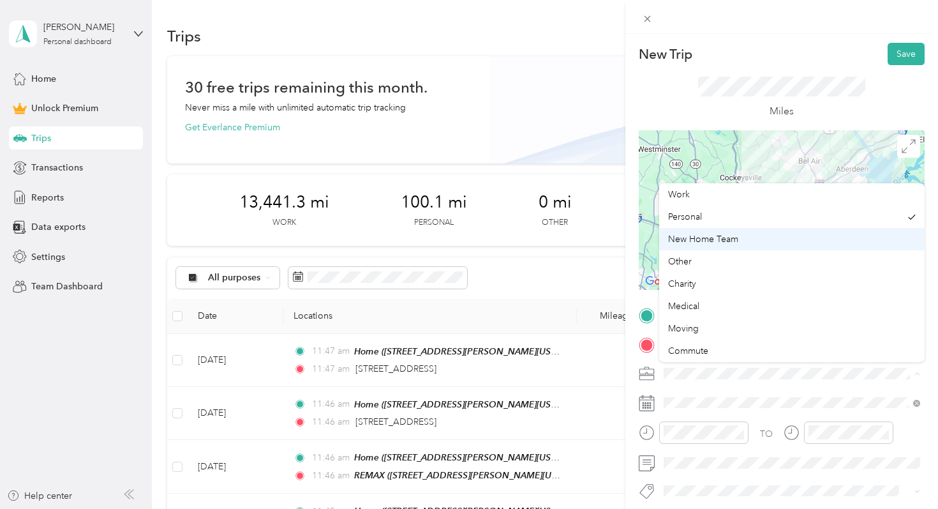
click at [742, 242] on div "New Home Team" at bounding box center [792, 238] width 248 height 13
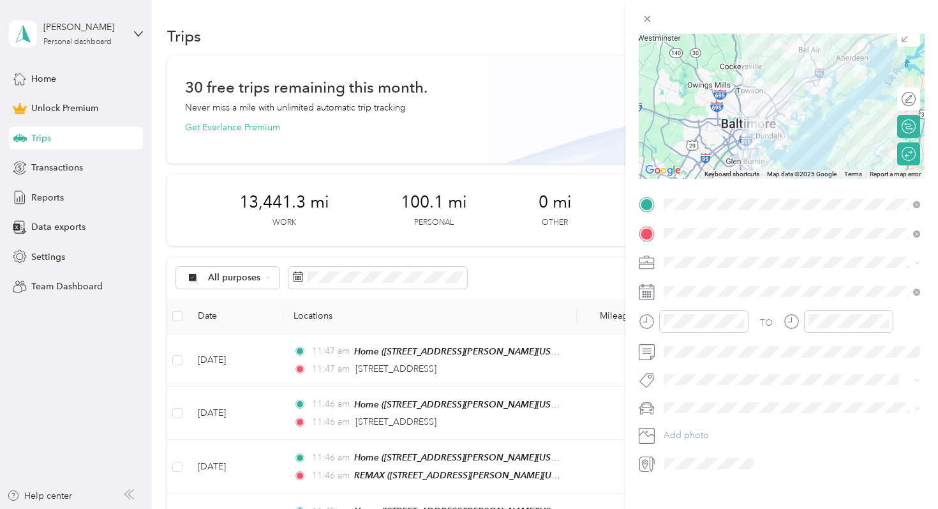
scroll to position [117, 0]
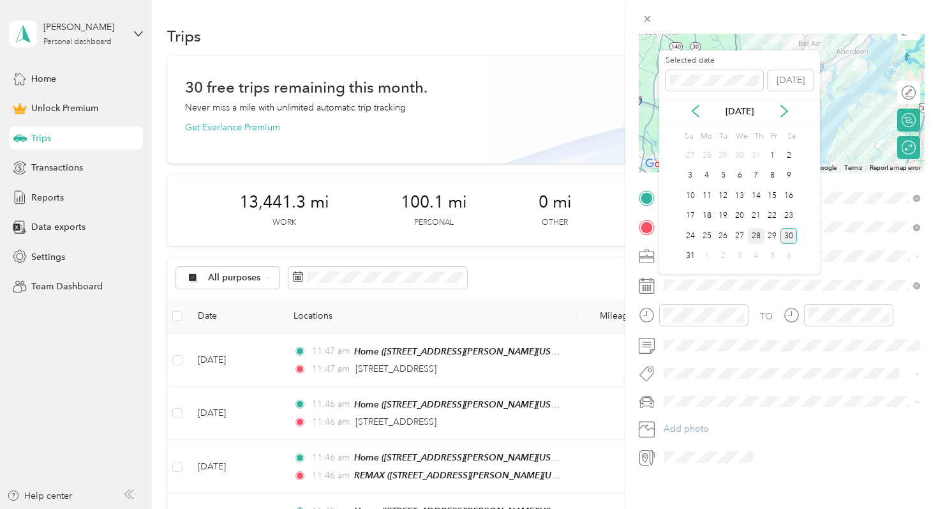
click at [759, 237] on div "28" at bounding box center [756, 236] width 17 height 16
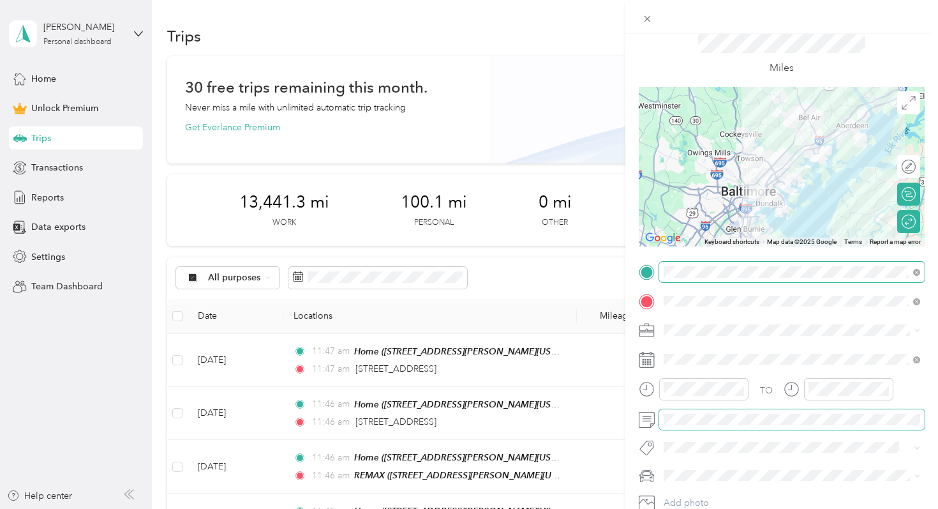
scroll to position [0, 0]
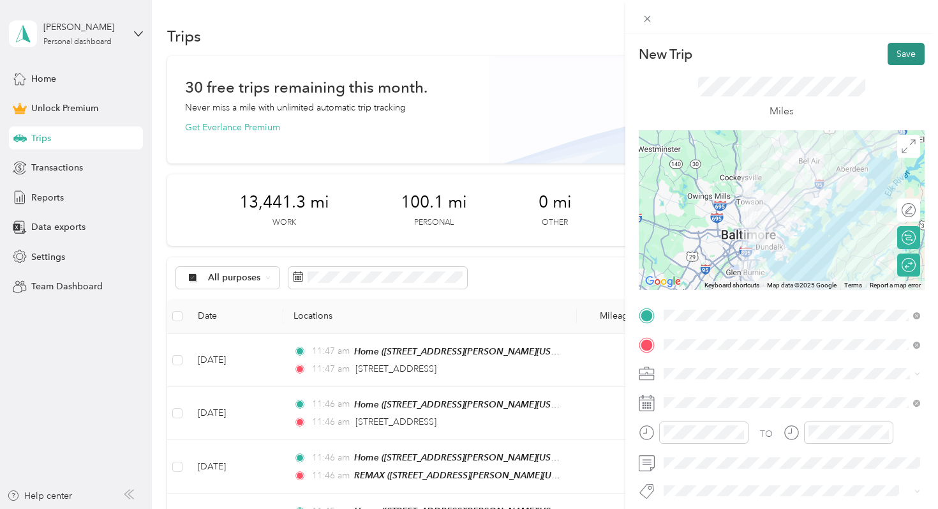
click at [908, 59] on button "Save" at bounding box center [906, 54] width 37 height 22
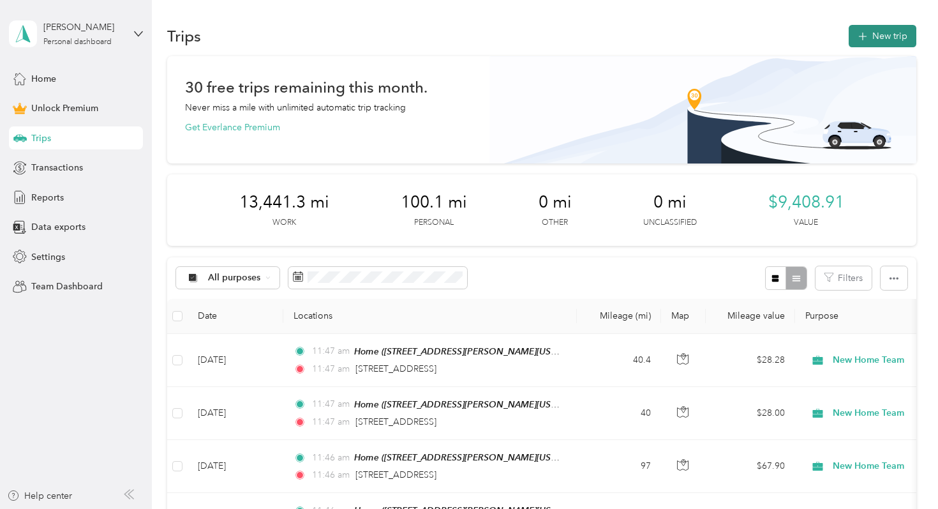
click at [873, 45] on button "New trip" at bounding box center [883, 36] width 68 height 22
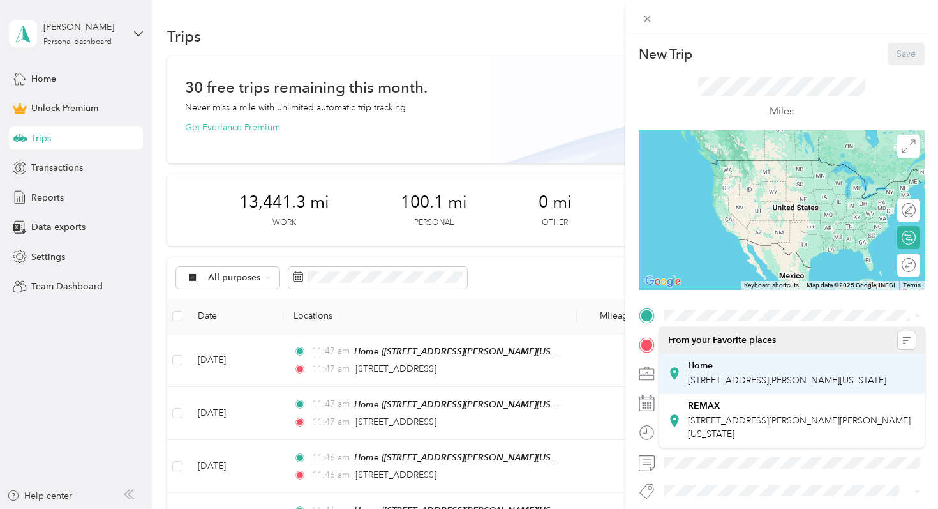
click at [708, 374] on div "Home [STREET_ADDRESS][PERSON_NAME][US_STATE]" at bounding box center [787, 373] width 198 height 27
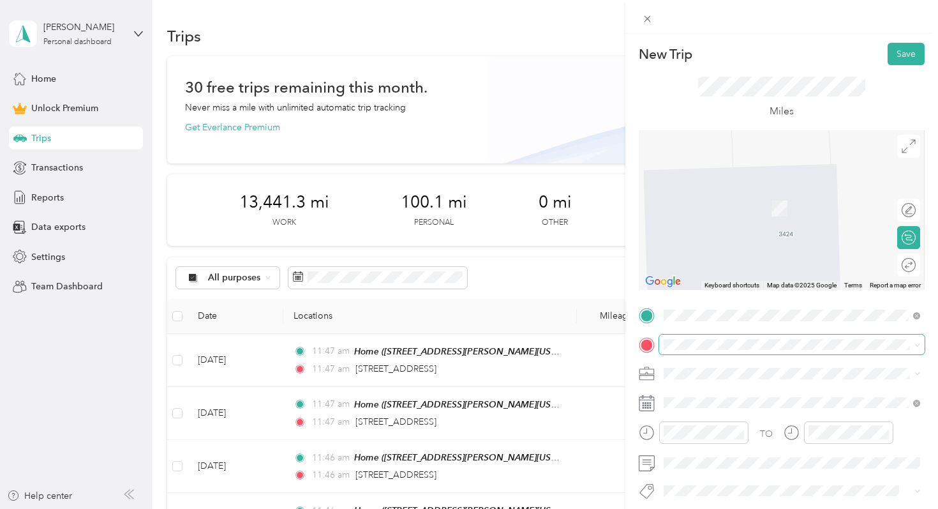
click at [704, 508] on div "New Trip Save This trip cannot be edited because it is either under review, app…" at bounding box center [466, 509] width 932 height 0
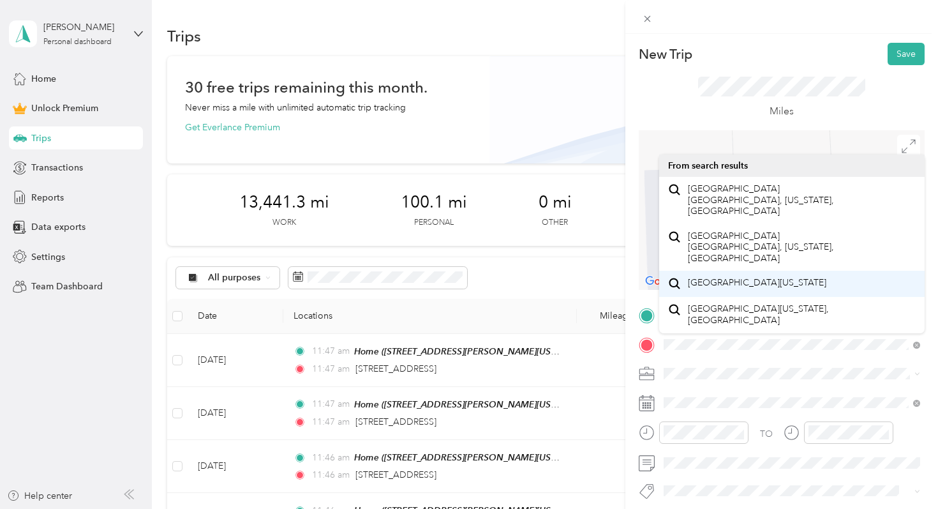
click at [726, 277] on span "[GEOGRAPHIC_DATA][US_STATE]" at bounding box center [757, 282] width 138 height 11
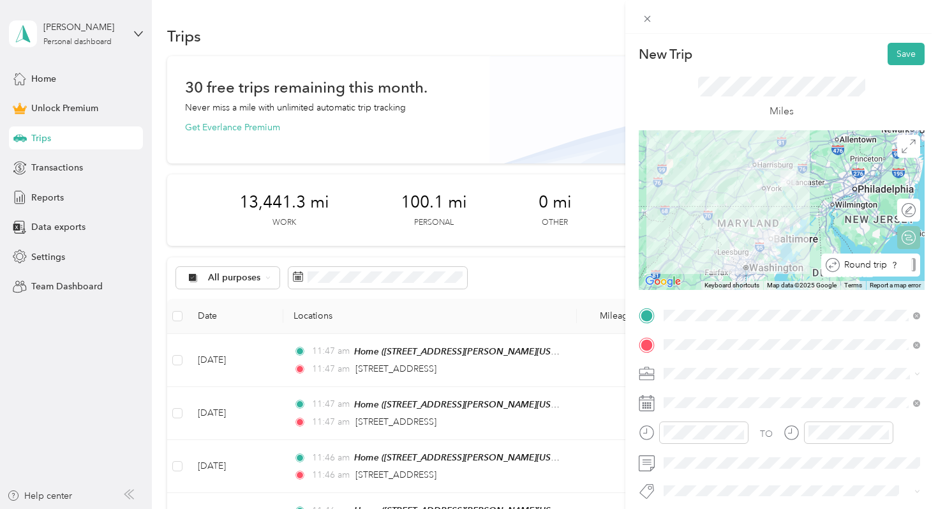
click at [913, 263] on div at bounding box center [913, 264] width 4 height 13
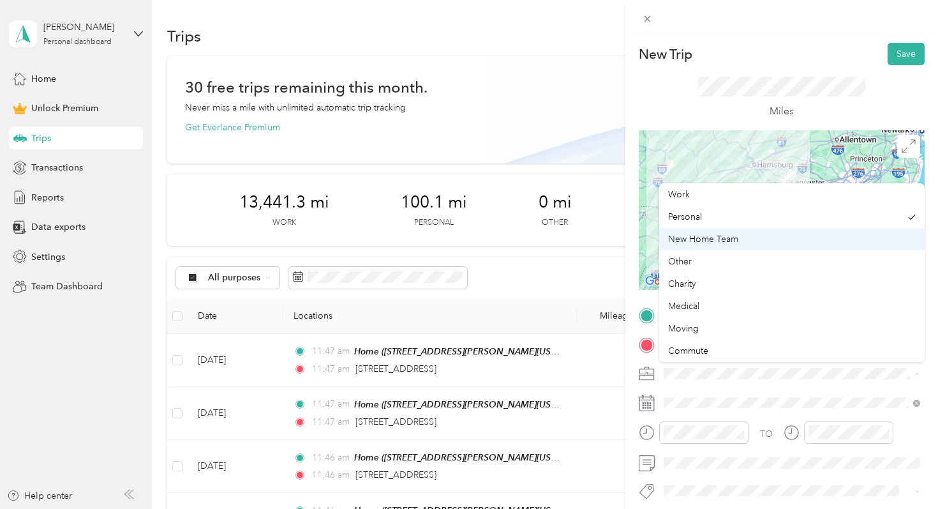
click at [743, 240] on div "New Home Team" at bounding box center [792, 238] width 248 height 13
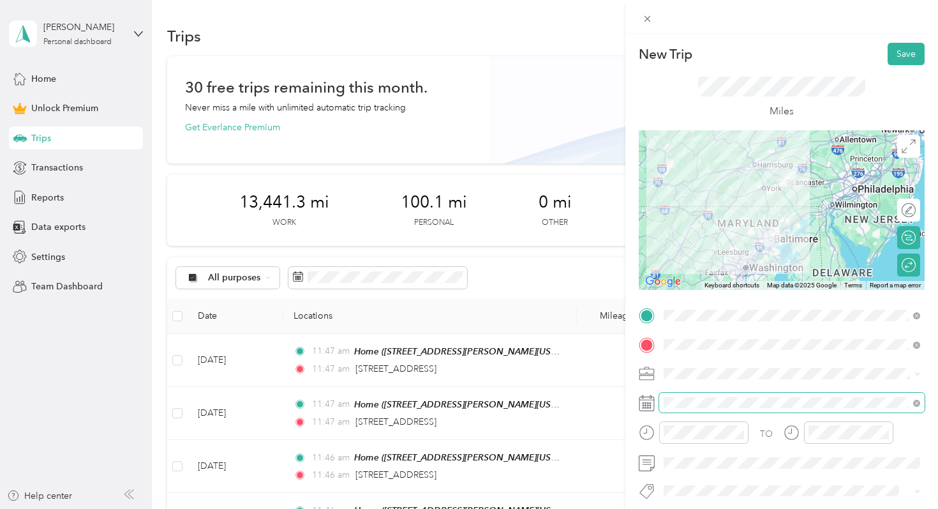
click at [731, 394] on span at bounding box center [791, 402] width 265 height 20
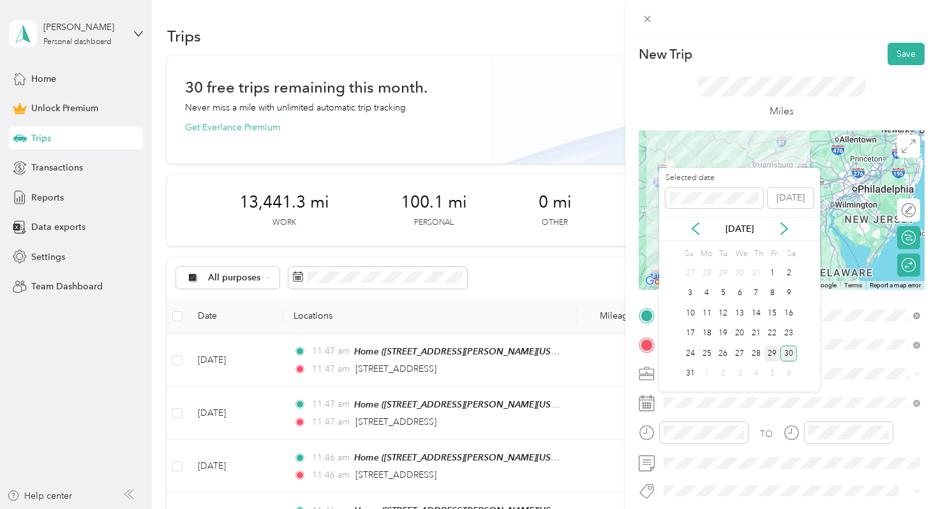
click at [774, 350] on div "29" at bounding box center [772, 353] width 17 height 16
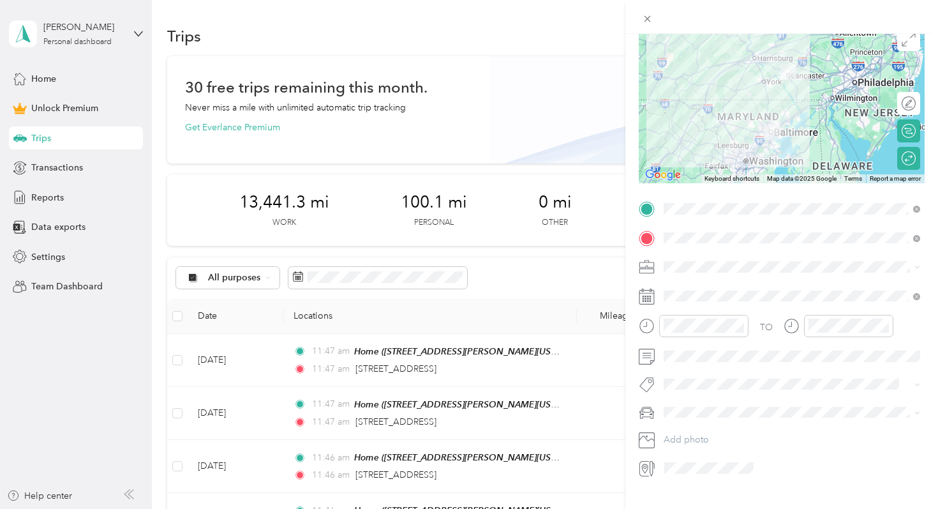
scroll to position [123, 0]
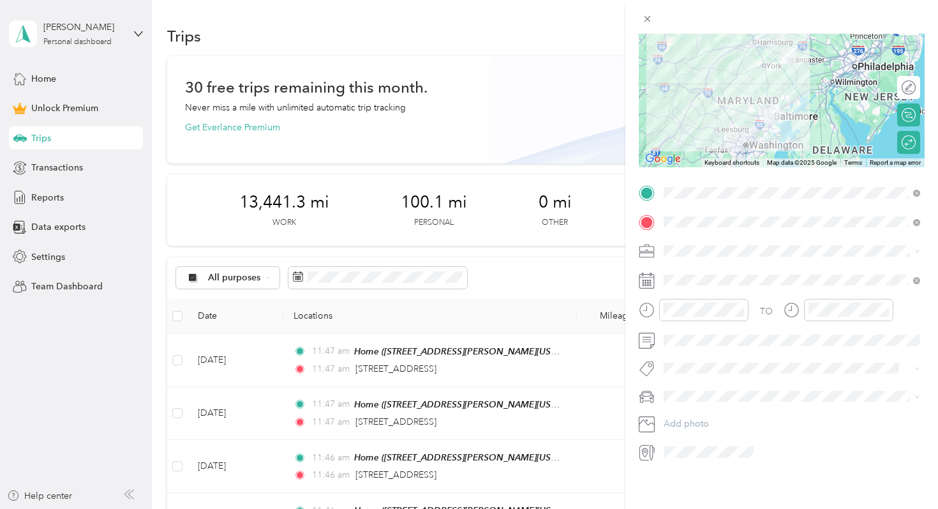
click at [724, 492] on div "New Trip Save This trip cannot be edited because it is either under review, app…" at bounding box center [781, 288] width 313 height 509
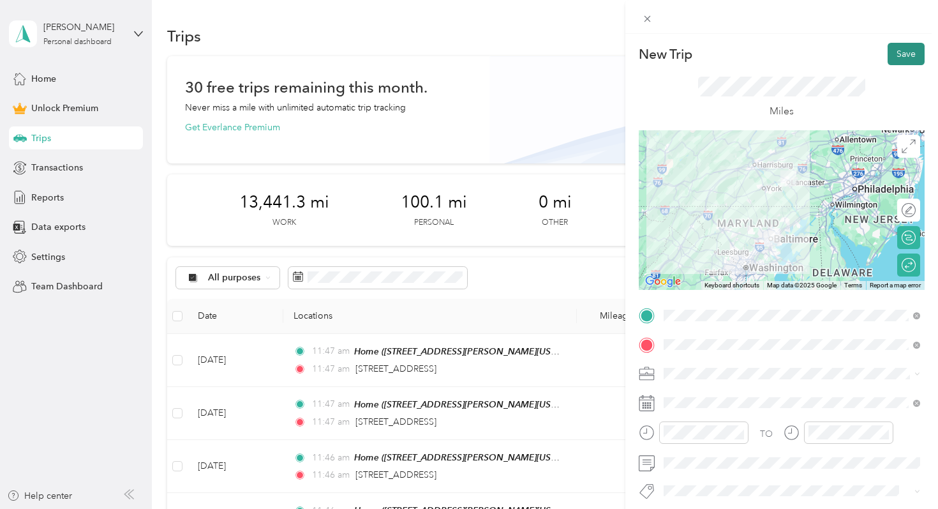
click at [899, 53] on button "Save" at bounding box center [906, 54] width 37 height 22
